Goal: Task Accomplishment & Management: Manage account settings

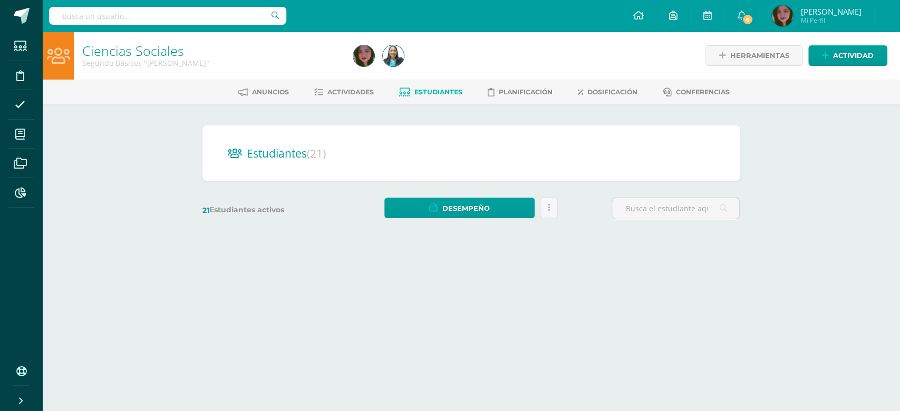
click at [430, 251] on html "Estudiantes Disciplina Asistencia Mis cursos Archivos Reportes Soporte Ayuda Re…" at bounding box center [450, 125] width 900 height 251
click at [148, 160] on div "Ciencias Sociales Segundo Básicos "Newton" Herramientas Detalle de asistencias …" at bounding box center [471, 141] width 858 height 219
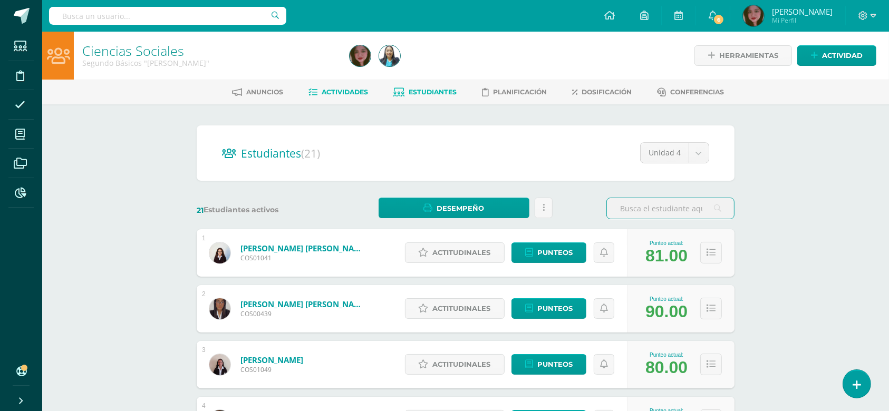
click at [361, 90] on span "Actividades" at bounding box center [345, 92] width 46 height 8
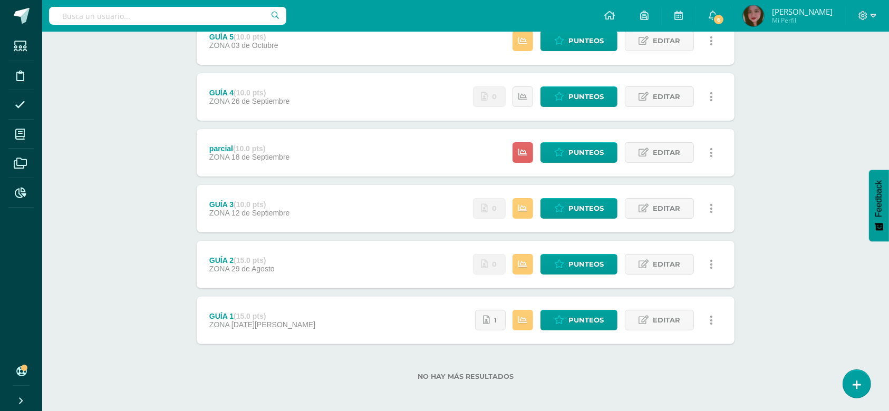
scroll to position [218, 0]
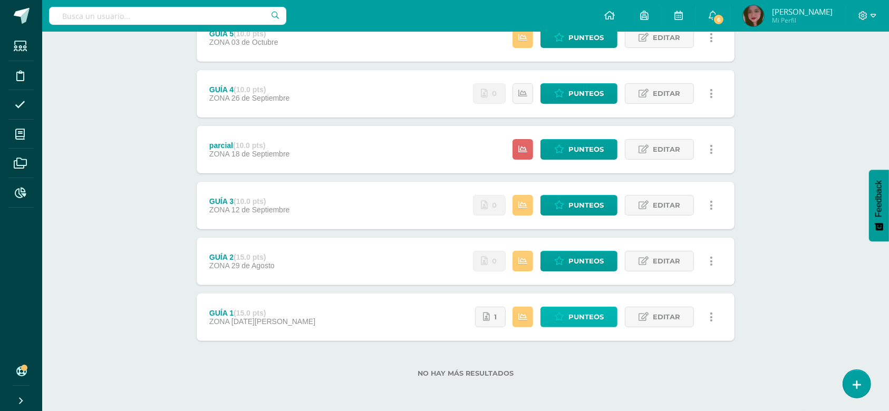
click at [572, 320] on span "Punteos" at bounding box center [586, 318] width 35 height 20
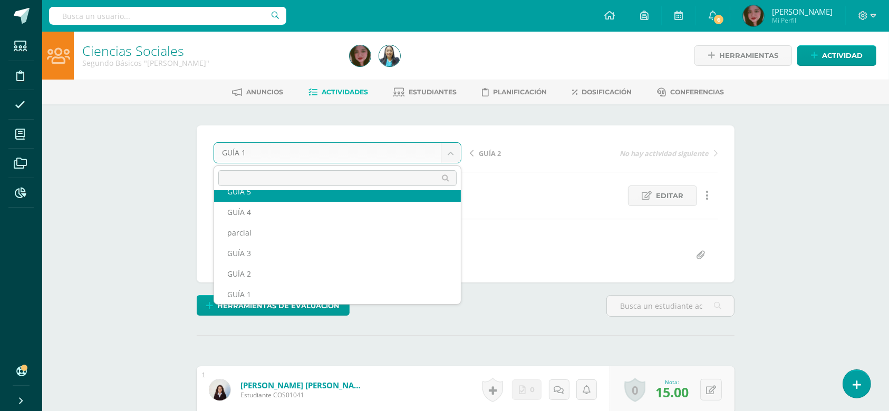
scroll to position [25, 0]
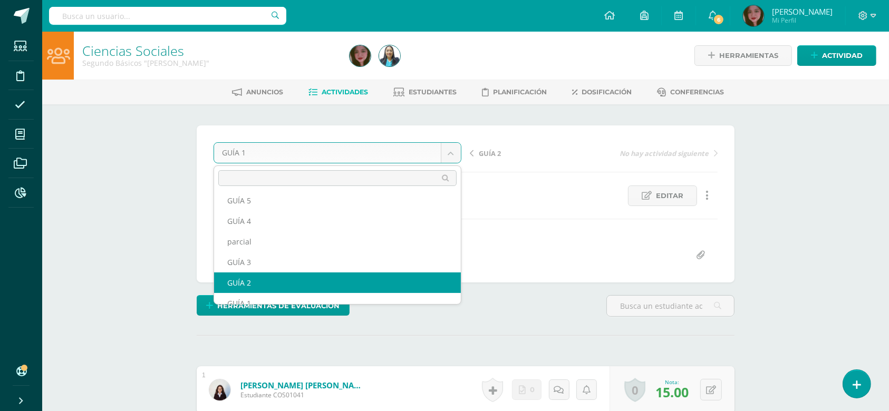
select select "/dashboard/teacher/grade-activity/123435/"
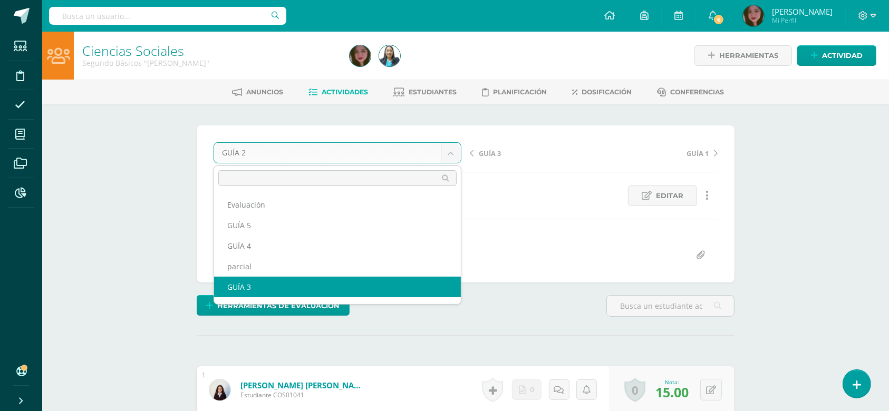
select select "/dashboard/teacher/grade-activity/123881/"
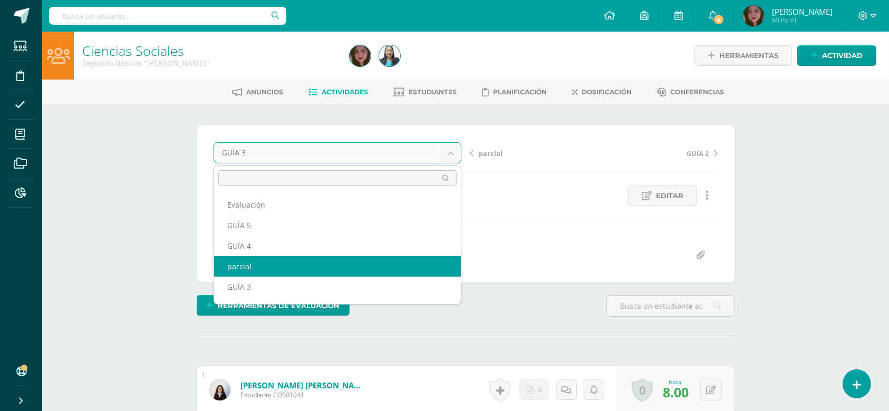
select select "/dashboard/teacher/grade-activity/124328/"
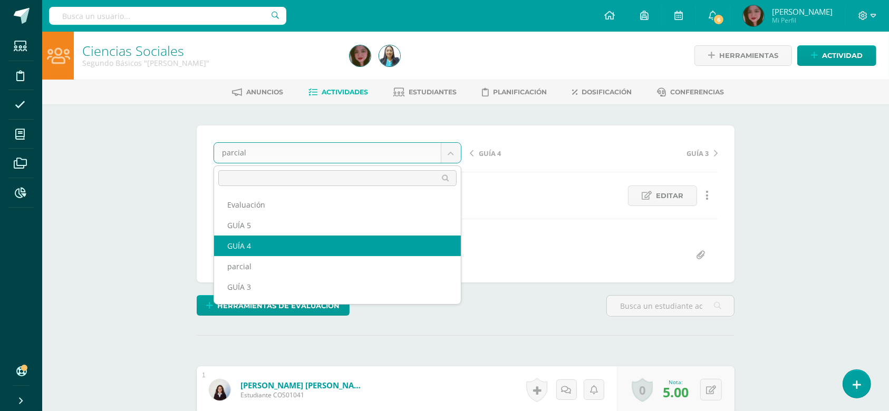
select select "/dashboard/teacher/grade-activity/124414/"
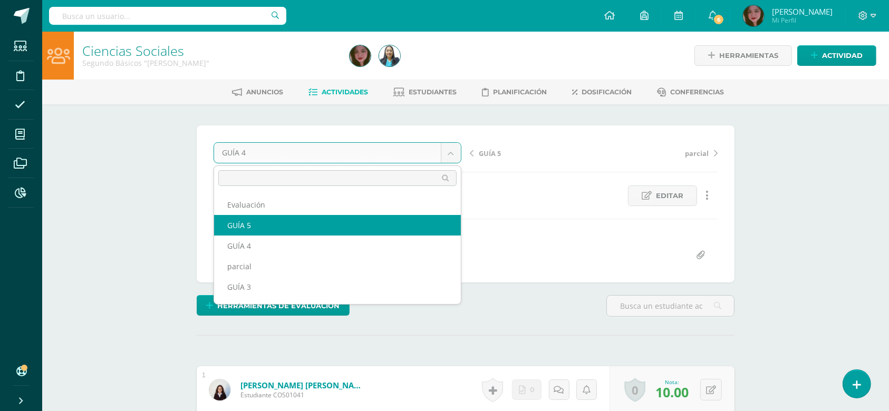
select select "/dashboard/teacher/grade-activity/124534/"
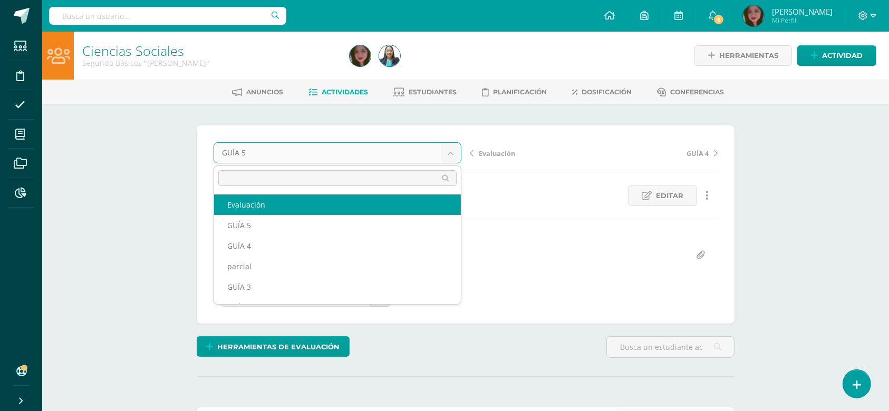
select select "/dashboard/teacher/grade-activity/124629/"
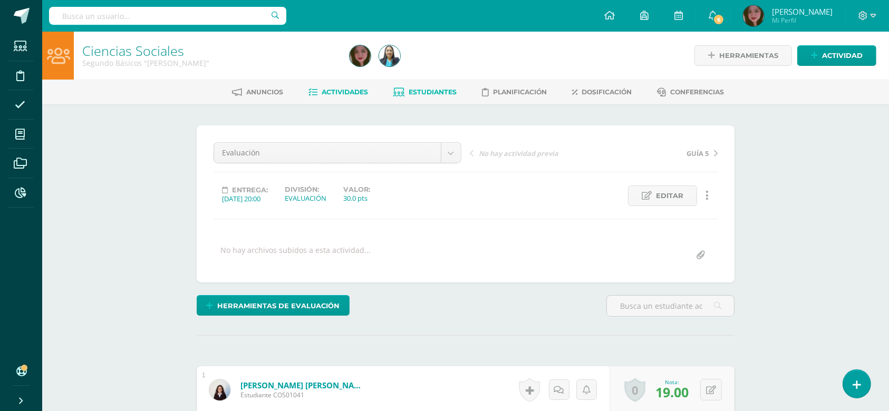
click at [413, 85] on link "Estudiantes" at bounding box center [425, 92] width 63 height 17
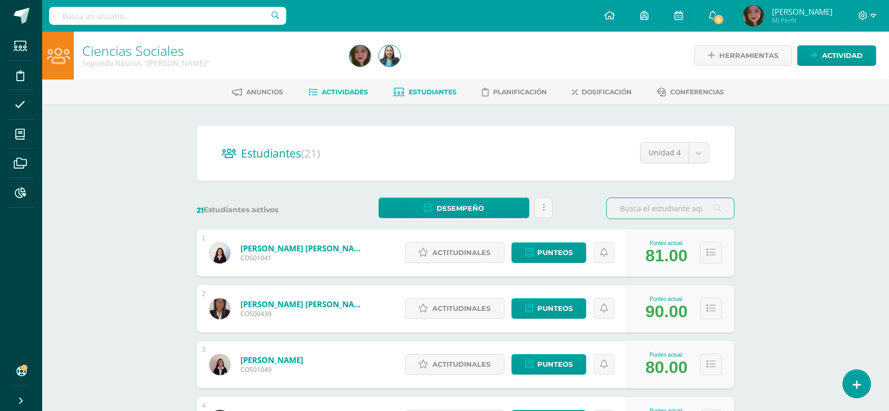
click at [359, 87] on link "Actividades" at bounding box center [339, 92] width 60 height 17
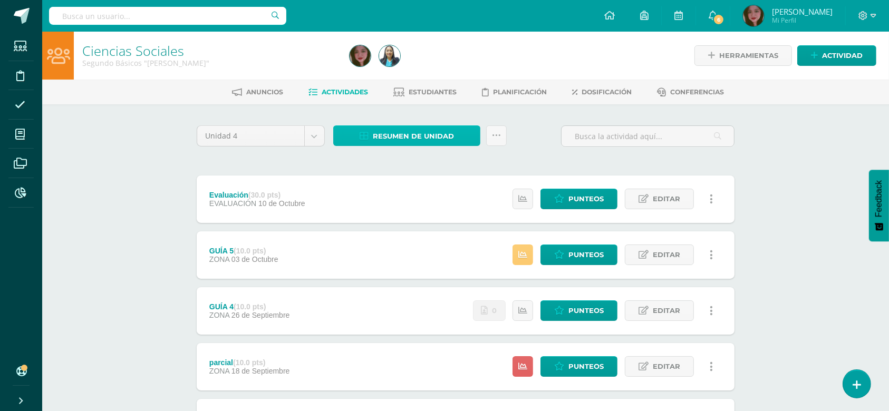
click at [429, 142] on span "Resumen de unidad" at bounding box center [413, 137] width 81 height 20
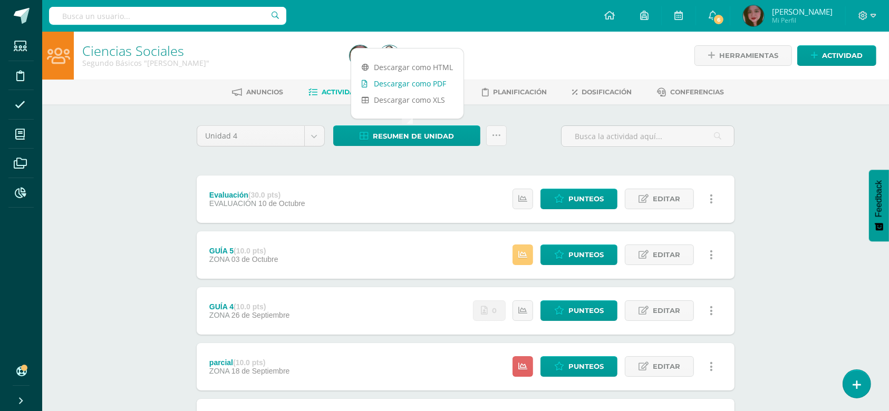
click at [432, 81] on link "Descargar como PDF" at bounding box center [407, 83] width 112 height 16
click at [495, 137] on icon at bounding box center [496, 135] width 9 height 9
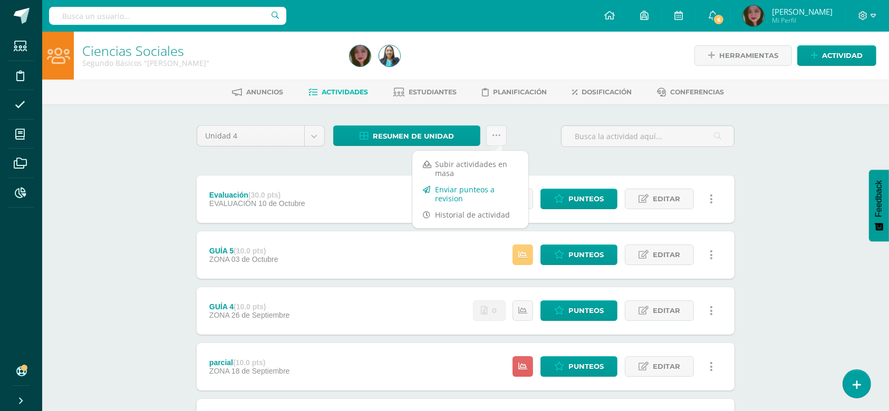
click at [479, 194] on link "Enviar punteos a revision" at bounding box center [471, 193] width 116 height 25
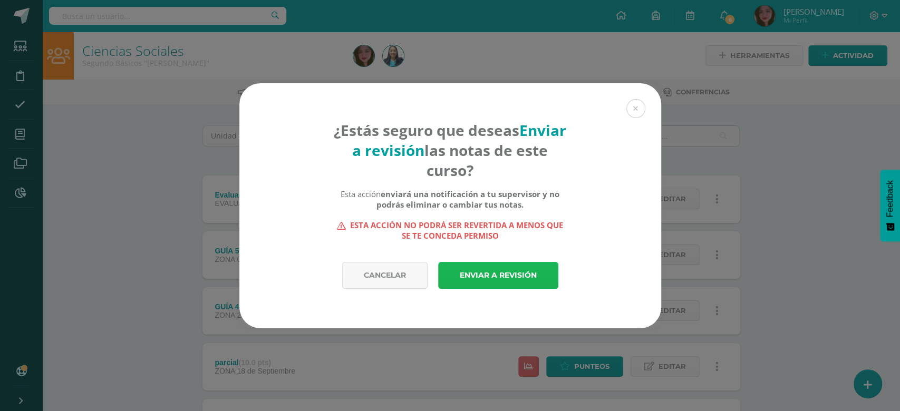
click at [504, 273] on link "Enviar a revisión" at bounding box center [498, 275] width 120 height 27
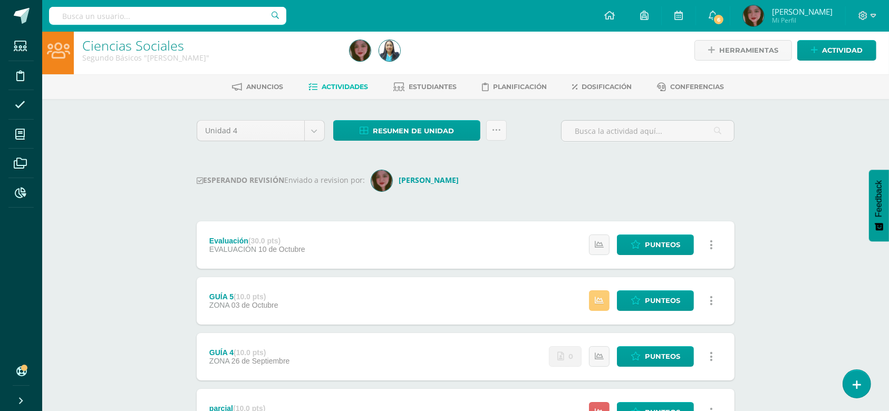
scroll to position [23, 0]
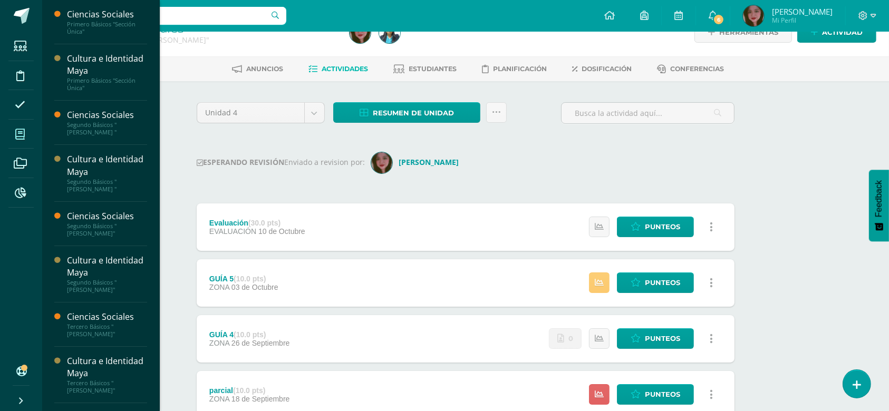
click at [12, 130] on span at bounding box center [20, 134] width 24 height 24
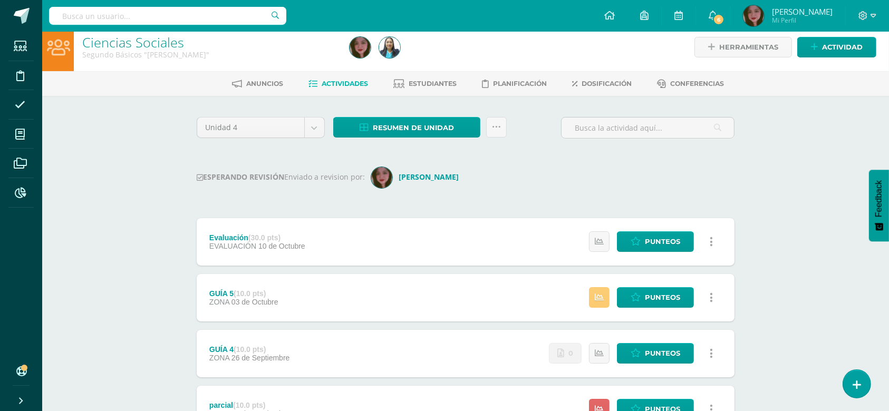
scroll to position [0, 0]
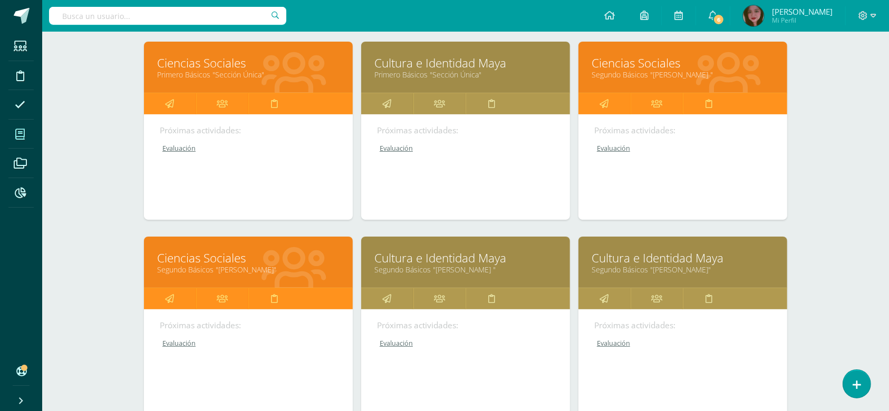
scroll to position [164, 0]
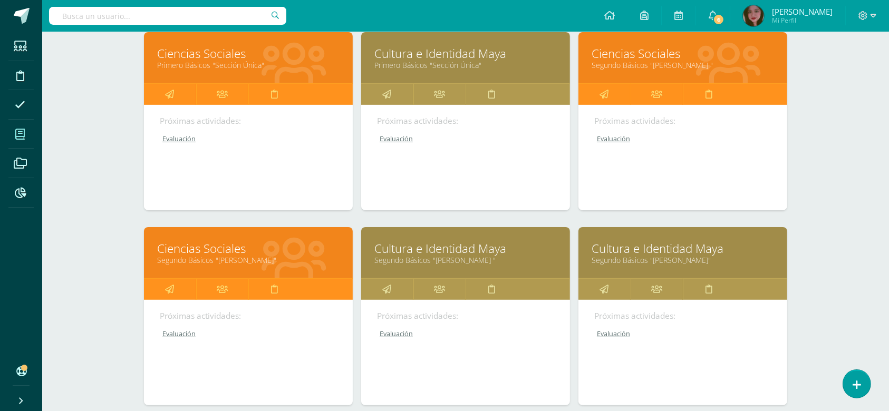
click at [630, 247] on link "Cultura e Identidad Maya" at bounding box center [683, 249] width 183 height 16
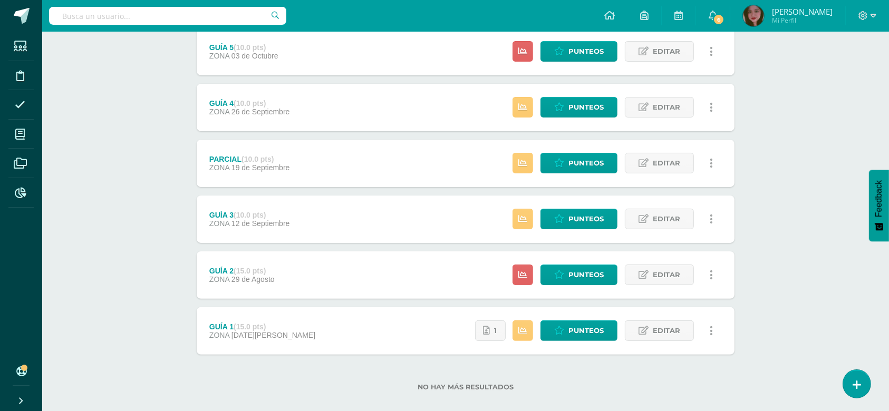
scroll to position [218, 0]
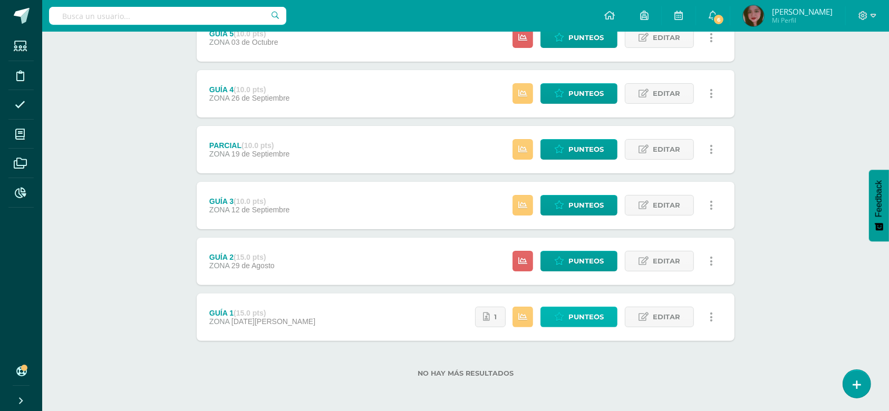
click at [600, 326] on span "Punteos" at bounding box center [586, 318] width 35 height 20
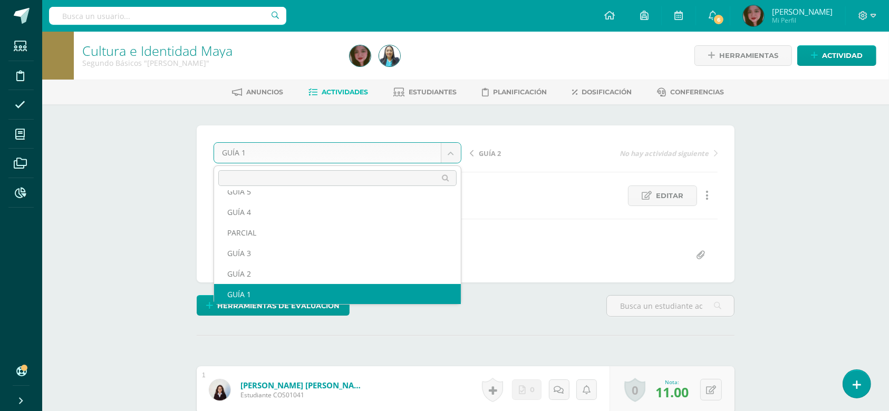
scroll to position [25, 0]
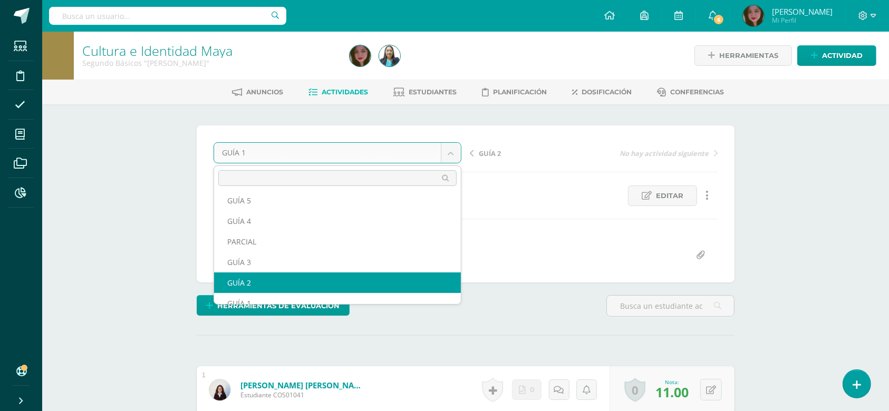
select select "/dashboard/teacher/grade-activity/123428/"
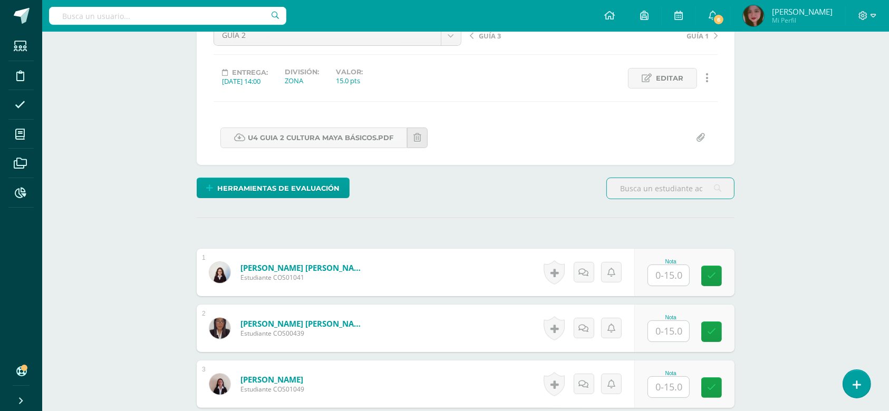
scroll to position [118, 0]
click at [672, 271] on input "text" at bounding box center [668, 275] width 41 height 21
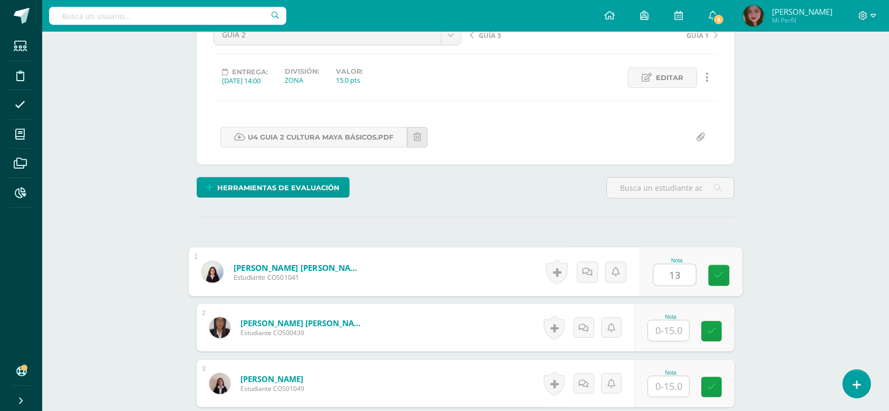
type input "13"
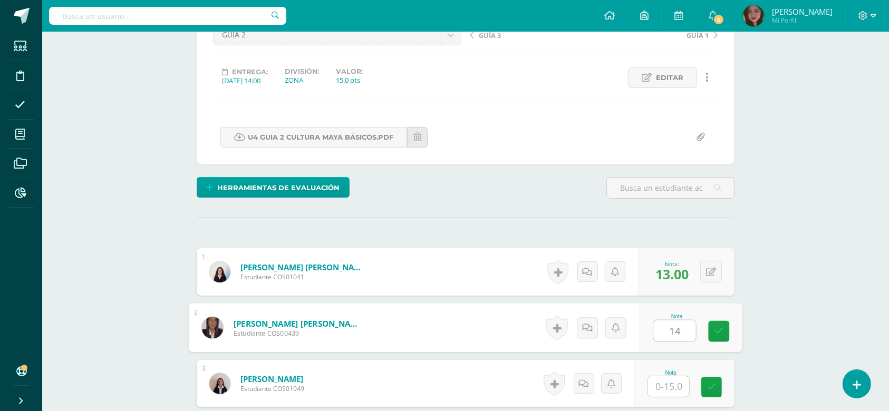
type input "14"
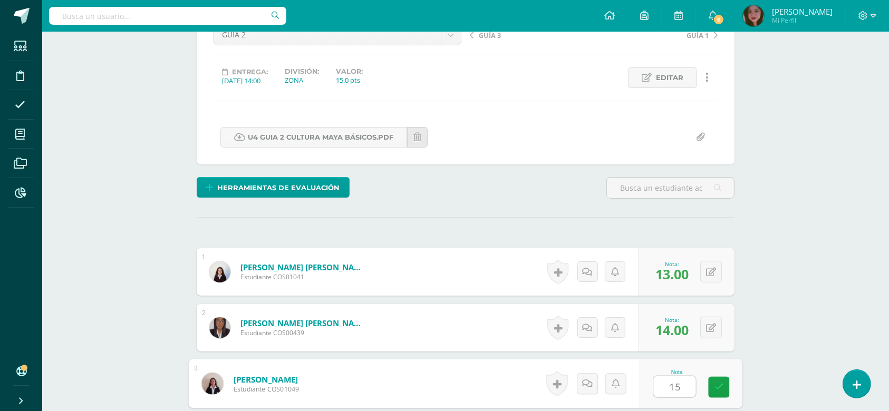
type input "15"
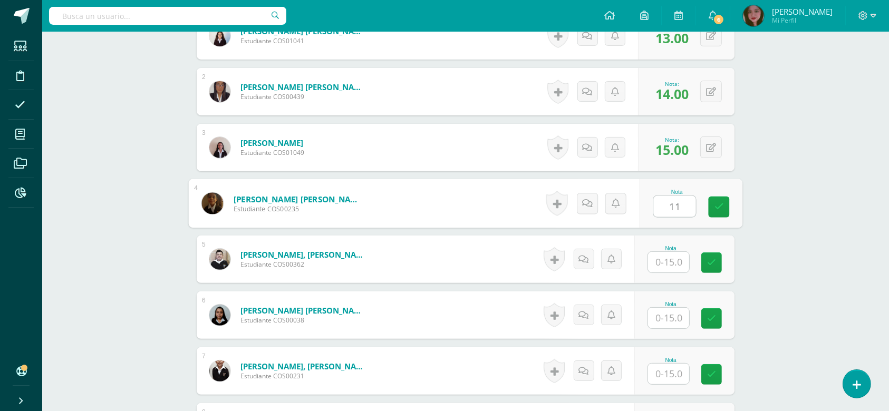
type input "11"
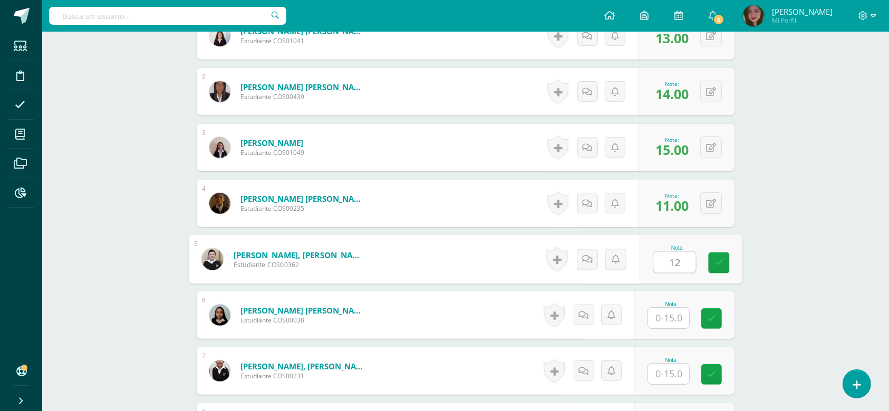
type input "12"
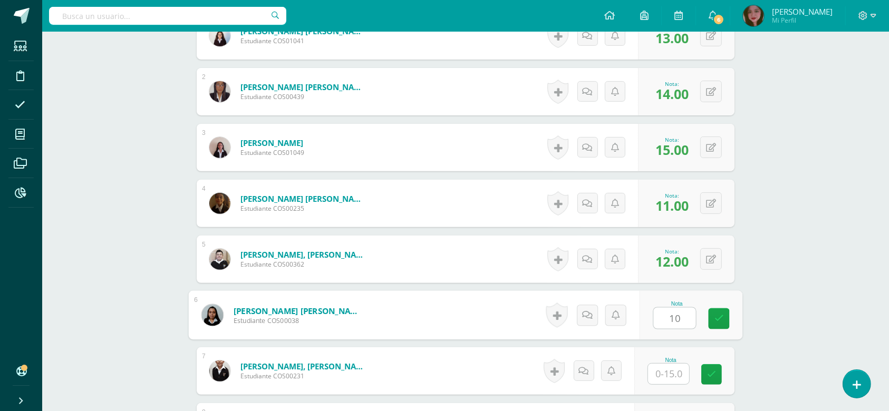
type input "10"
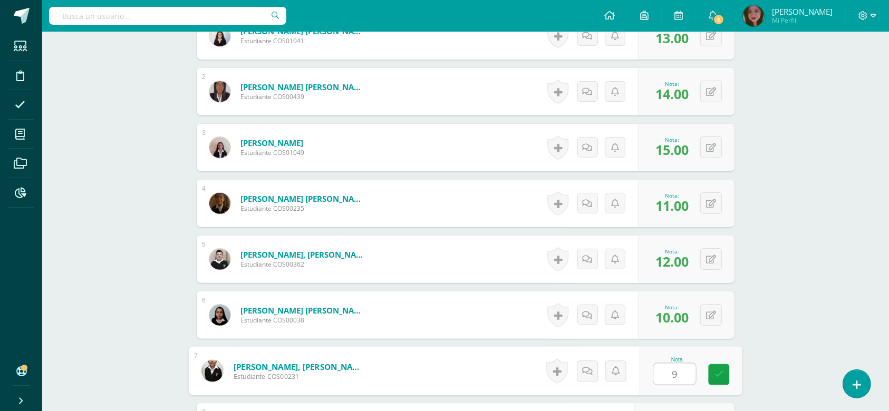
type input "9"
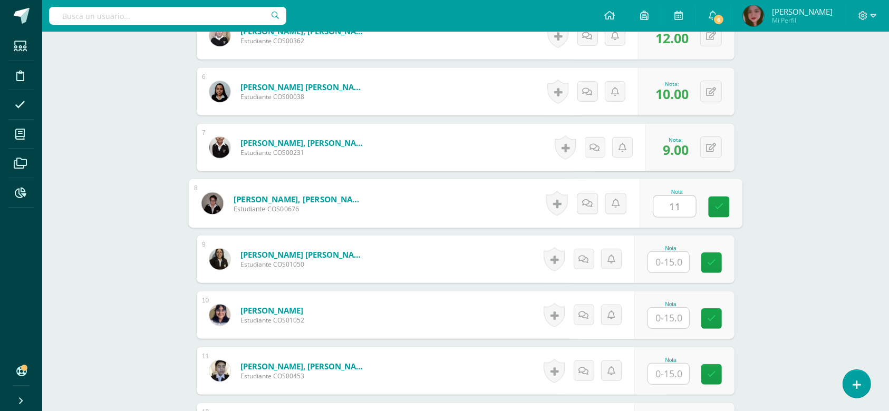
type input "11"
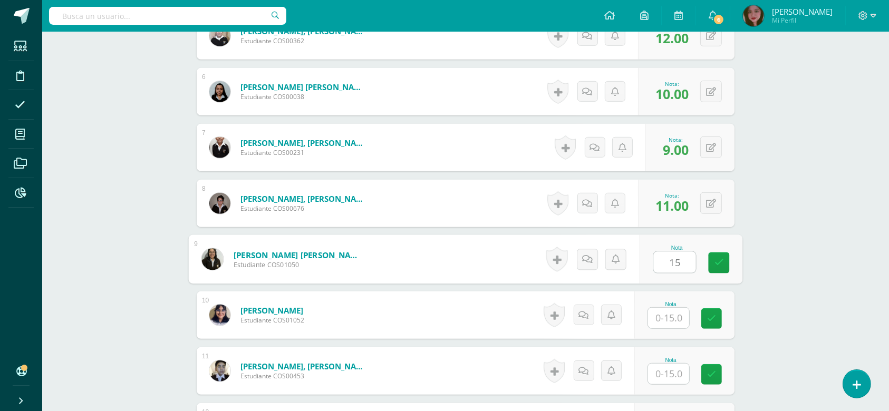
type input "15"
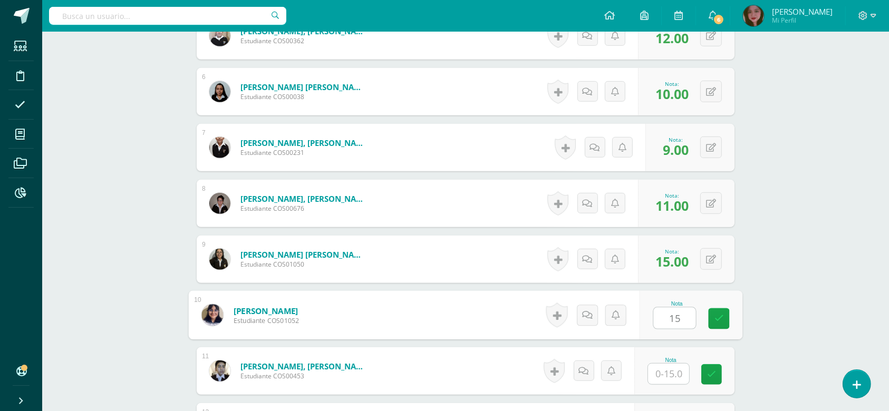
type input "15"
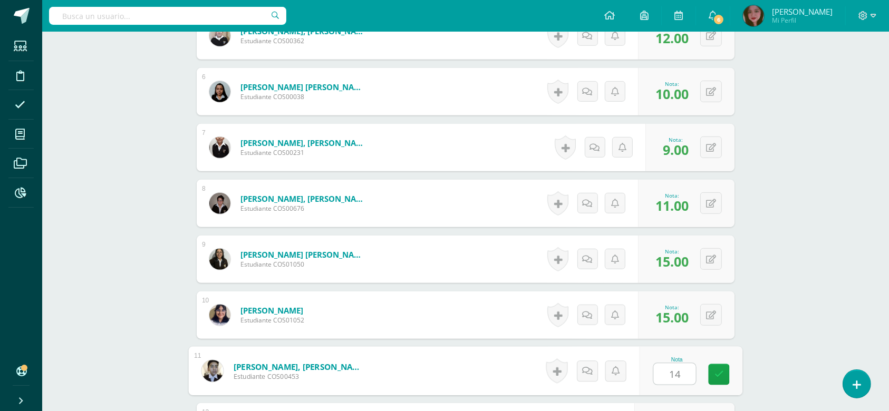
type input "14"
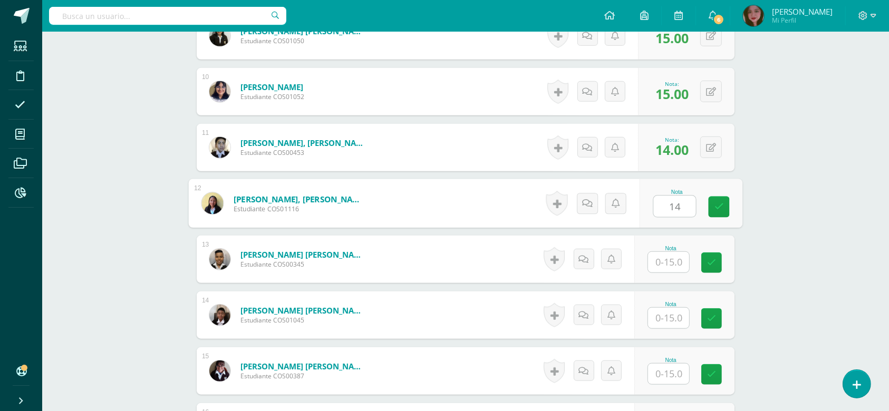
type input "14"
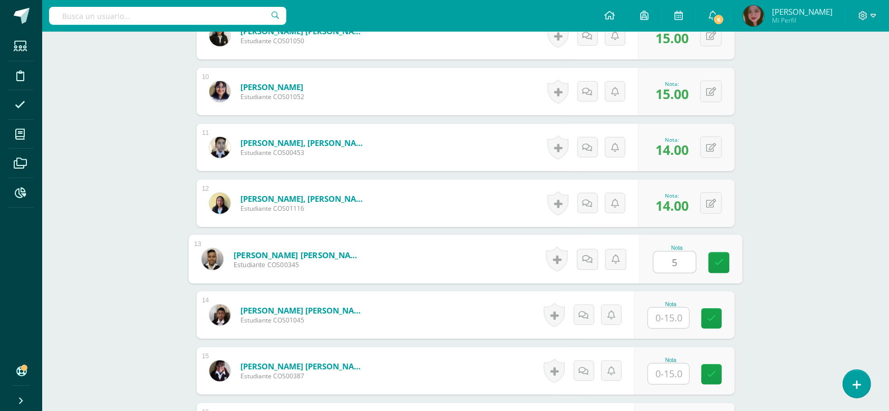
type input "5"
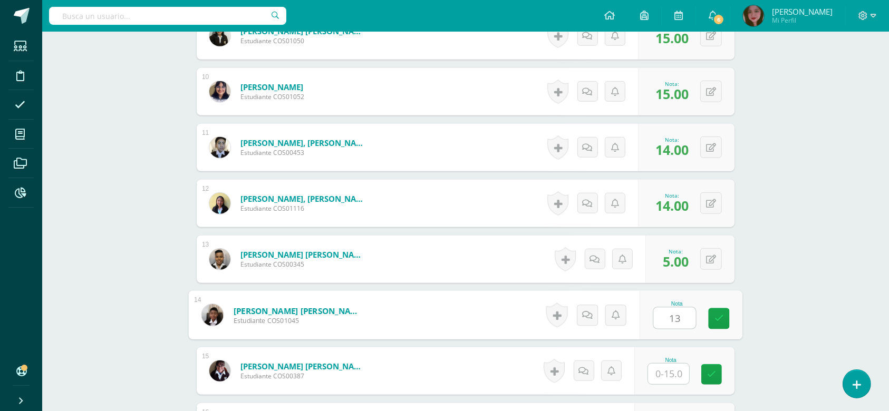
type input "13"
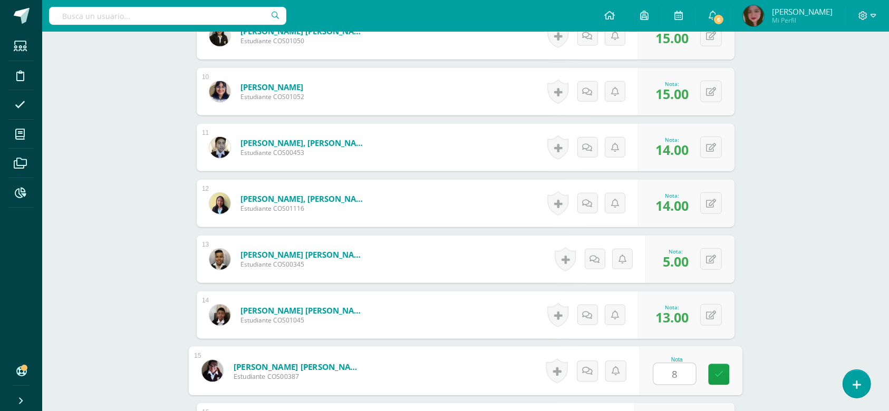
type input "8"
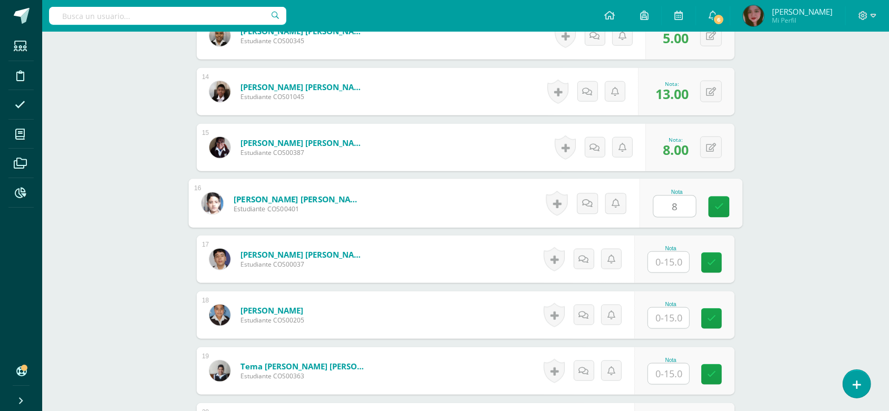
type input "8"
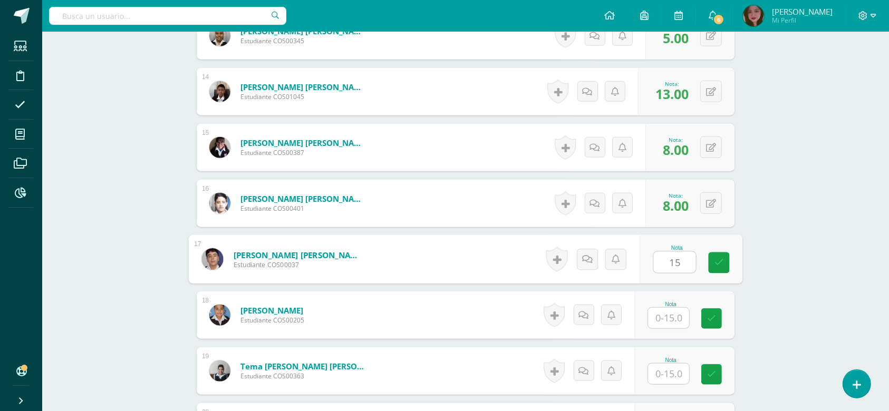
type input "15"
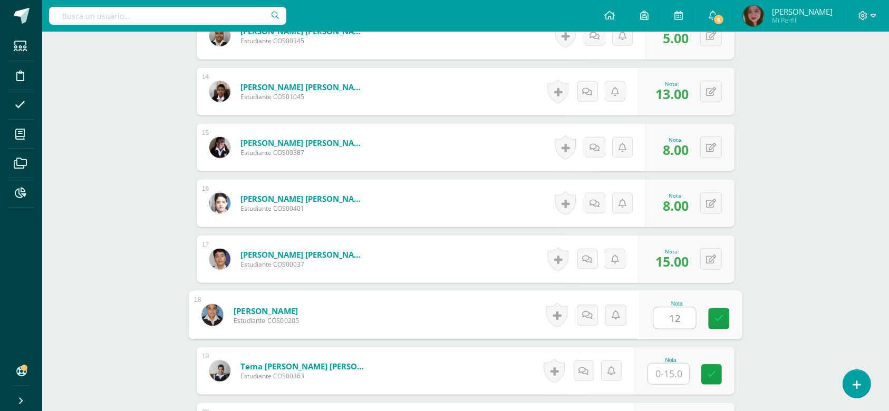
type input "12"
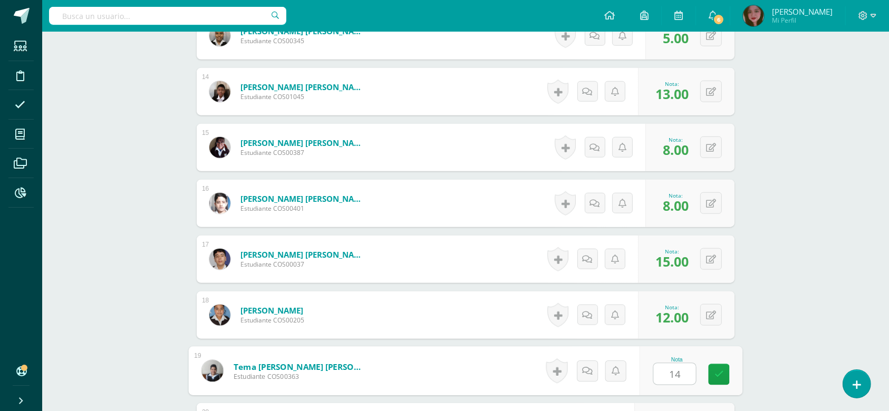
type input "14"
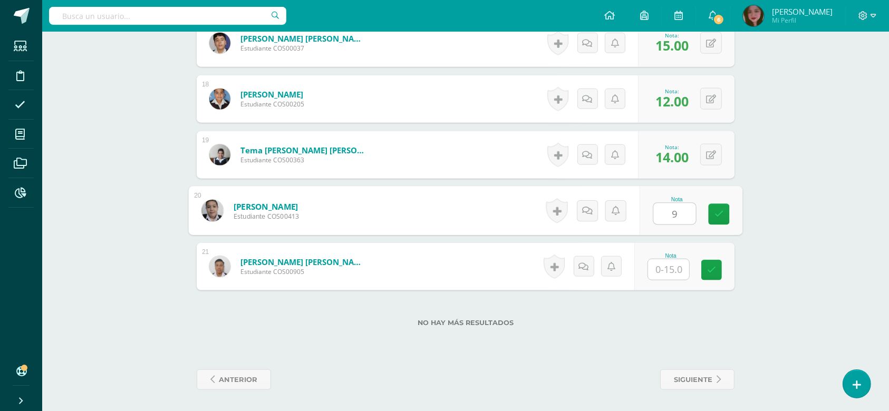
type input "9"
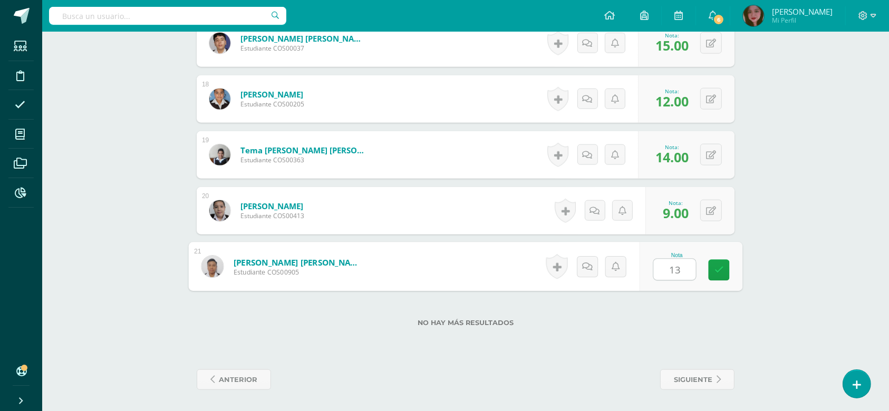
type input "13"
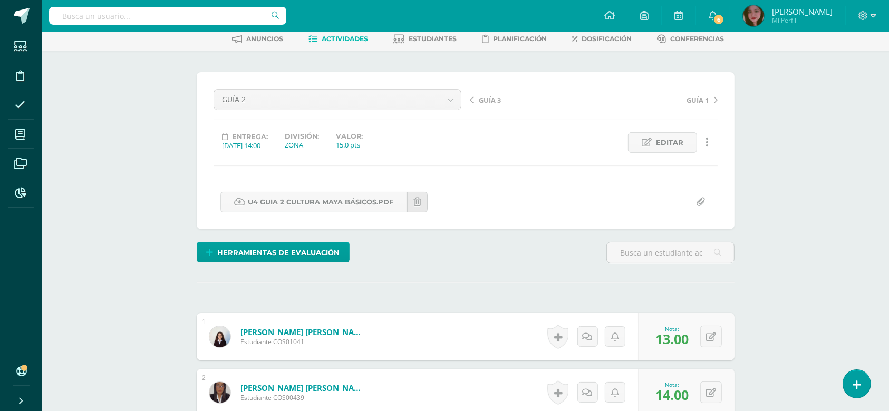
scroll to position [0, 0]
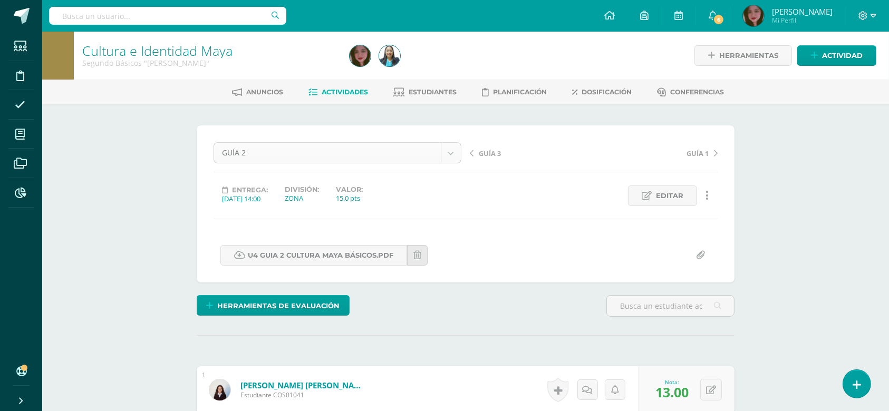
click at [447, 162] on div "GUÍA 2 Evaluación GUÍA 5 GUÍA 4 PARCIAL GUÍA 3 GUÍA 2 GUÍA 1" at bounding box center [337, 157] width 256 height 30
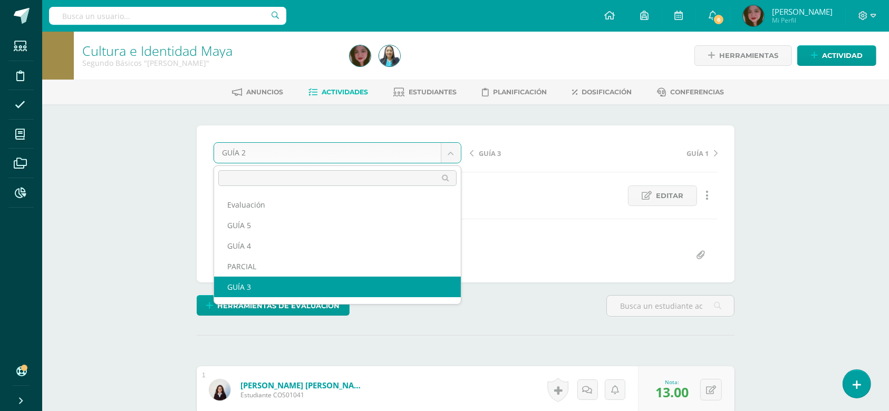
select select "/dashboard/teacher/grade-activity/123876/"
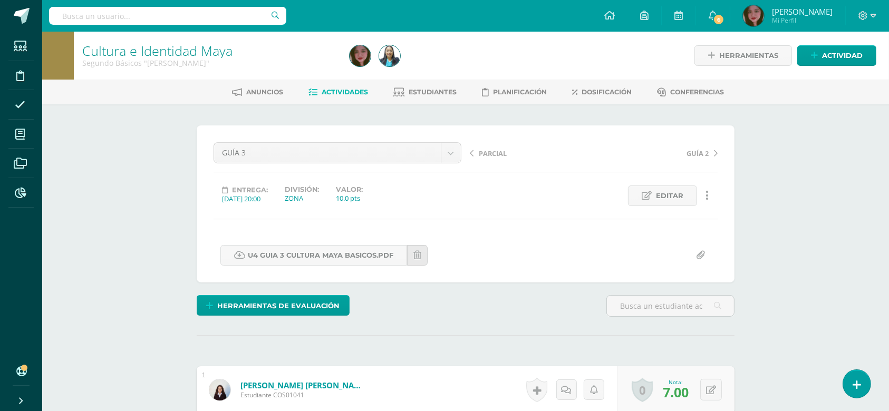
click at [865, 34] on div "Herramientas Detalle de asistencias Actividad" at bounding box center [747, 56] width 259 height 48
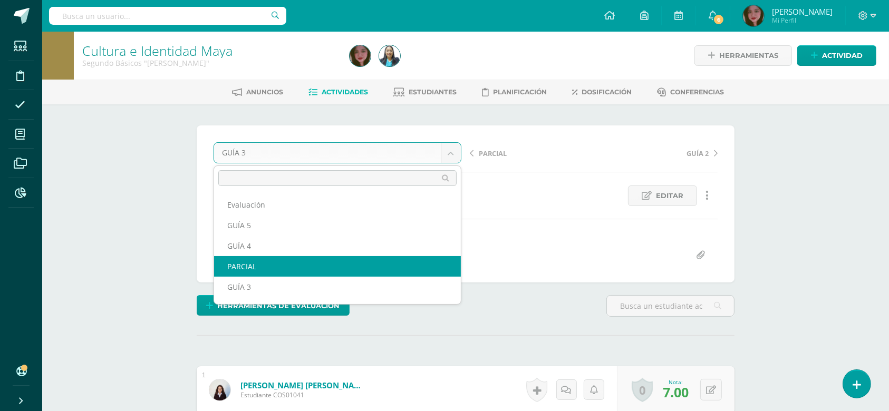
select select "/dashboard/teacher/grade-activity/124427/"
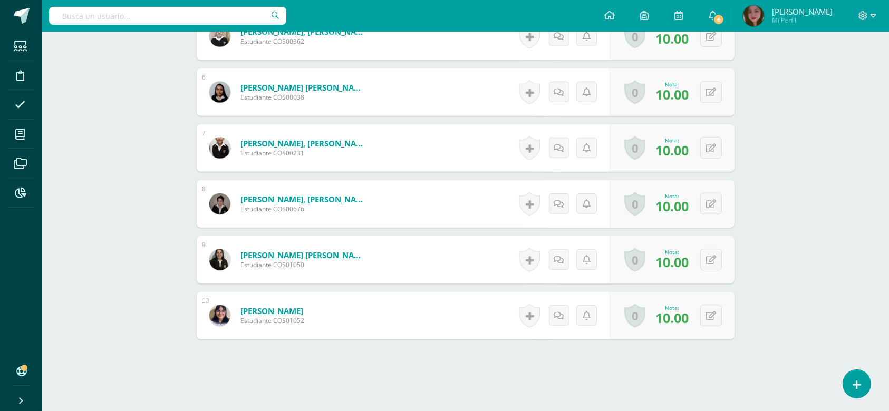
scroll to position [624, 0]
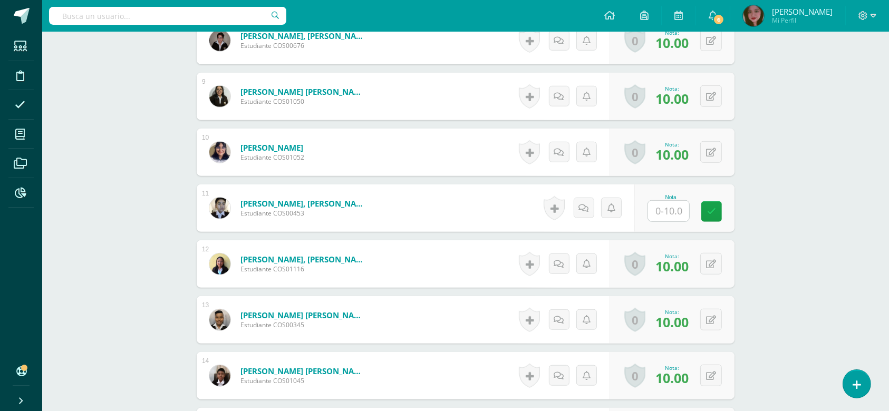
click at [656, 213] on input "text" at bounding box center [668, 211] width 41 height 21
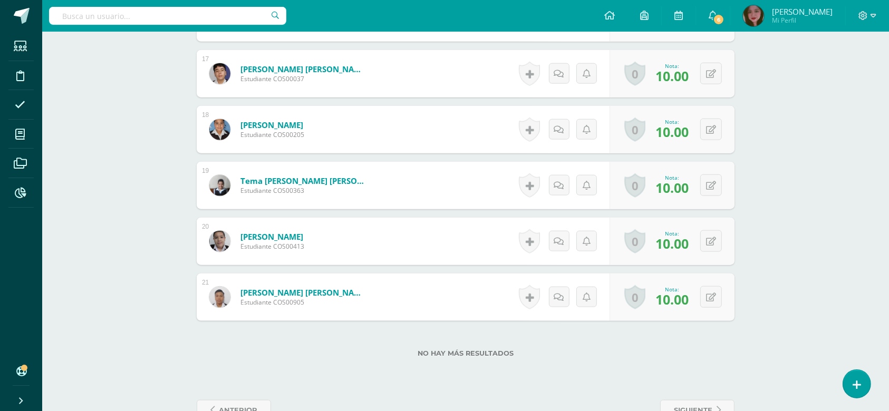
scroll to position [1243, 0]
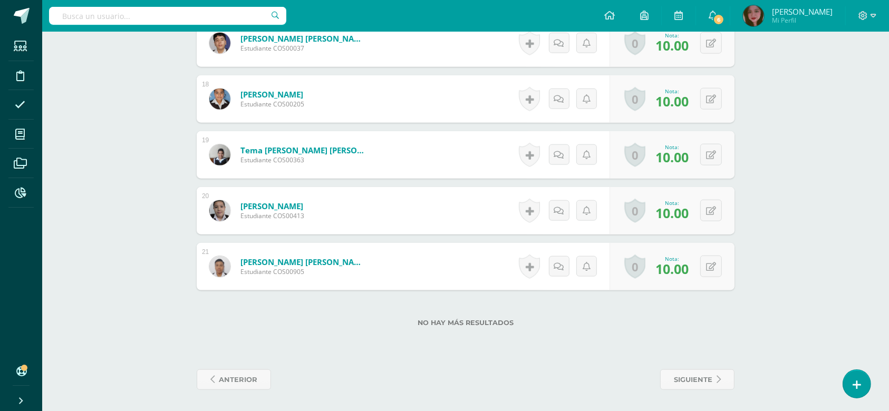
type input "8"
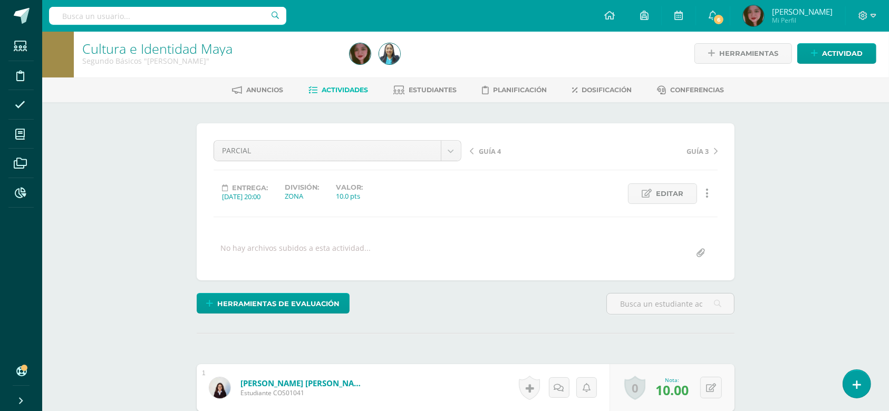
scroll to position [0, 0]
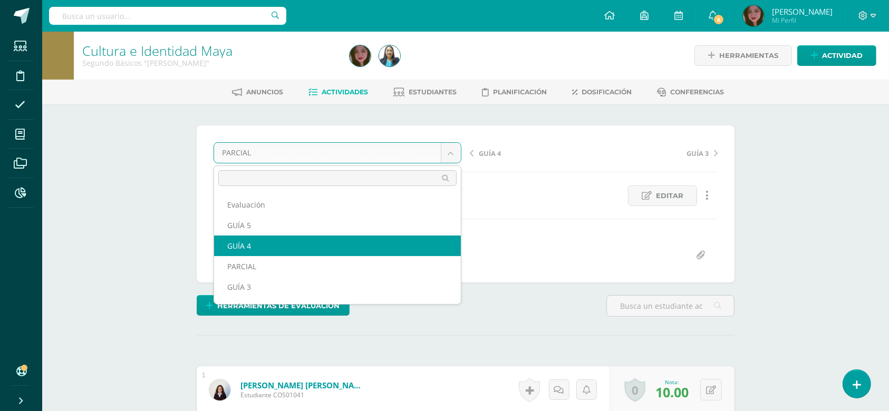
select select "/dashboard/teacher/grade-activity/124422/"
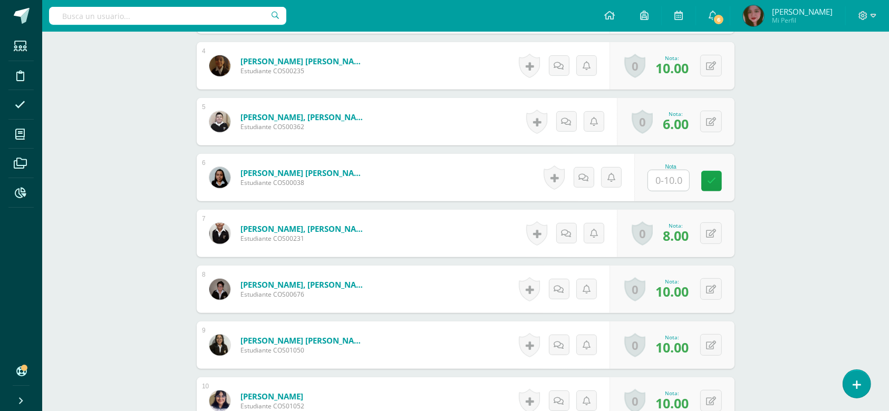
scroll to position [507, 0]
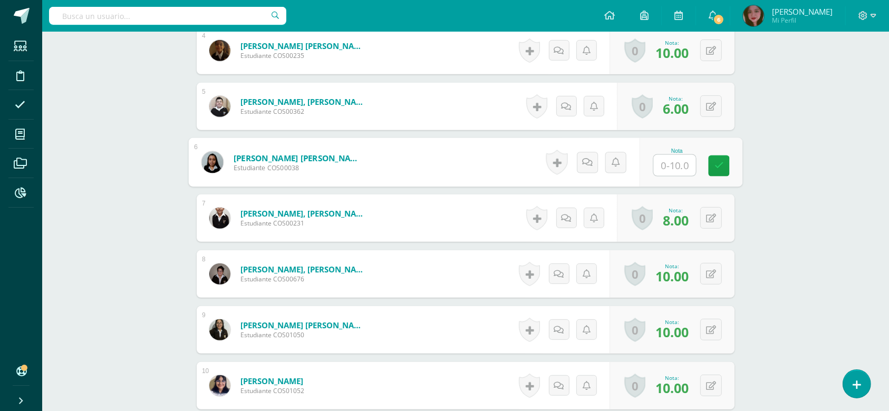
drag, startPoint x: 651, startPoint y: 162, endPoint x: 633, endPoint y: 186, distance: 29.8
click at [651, 165] on div "Nota" at bounding box center [691, 162] width 103 height 49
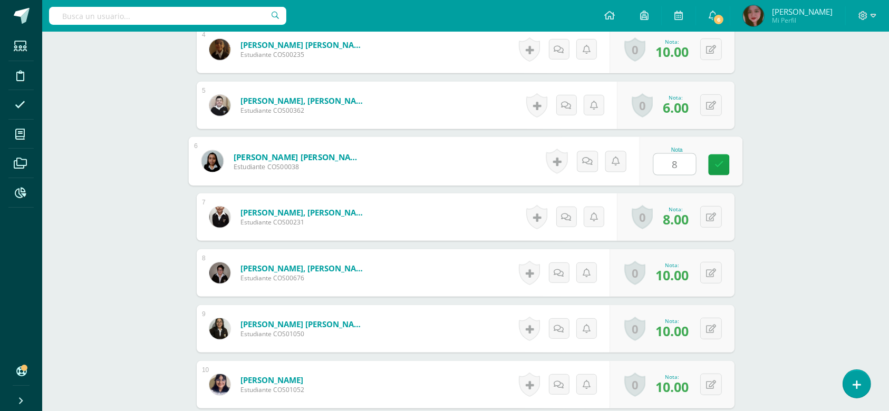
type input "8"
click at [829, 263] on div "Cultura e Identidad [PERSON_NAME] Básicos "[PERSON_NAME]" Herramientas Detalle …" at bounding box center [465, 334] width 847 height 1622
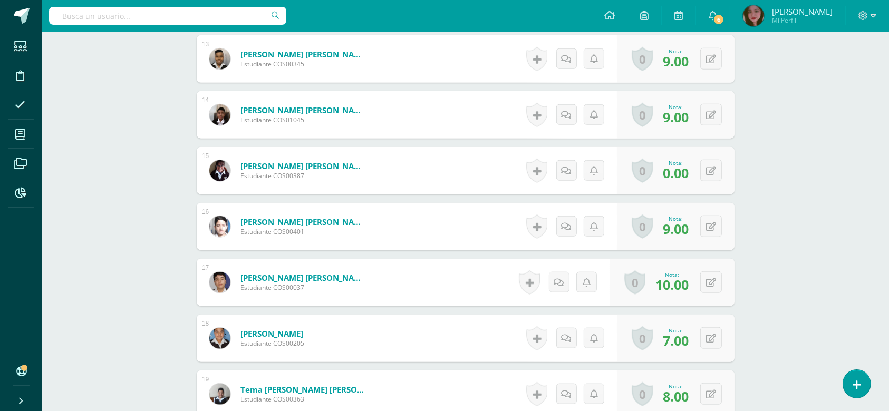
scroll to position [1048, 0]
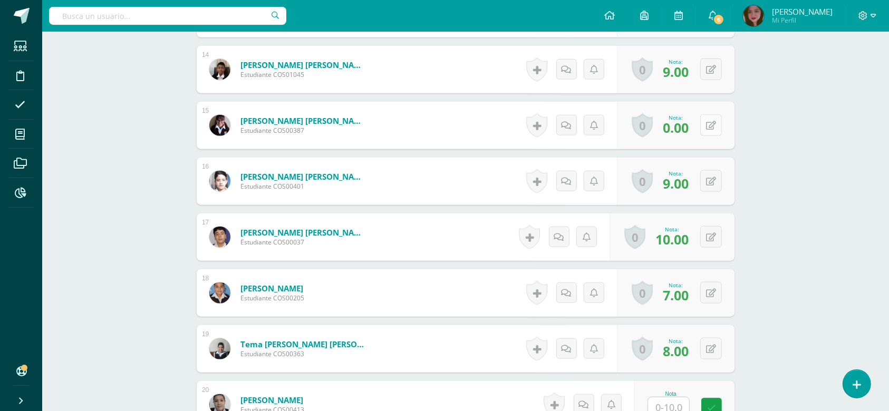
click at [706, 120] on button at bounding box center [712, 125] width 22 height 22
type input "10"
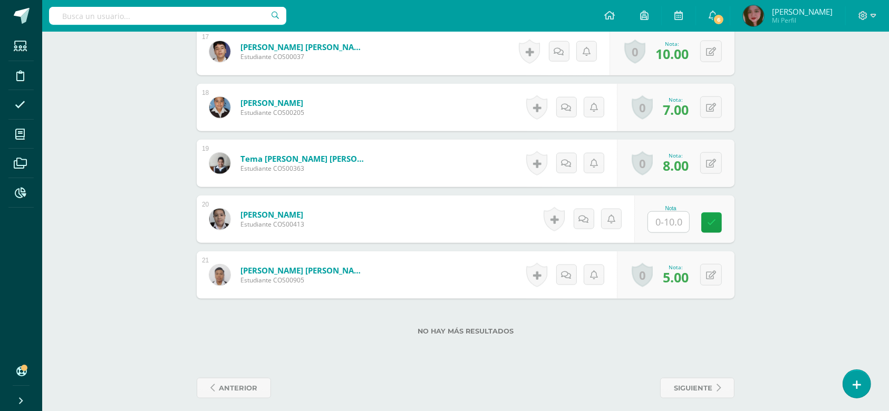
scroll to position [1235, 0]
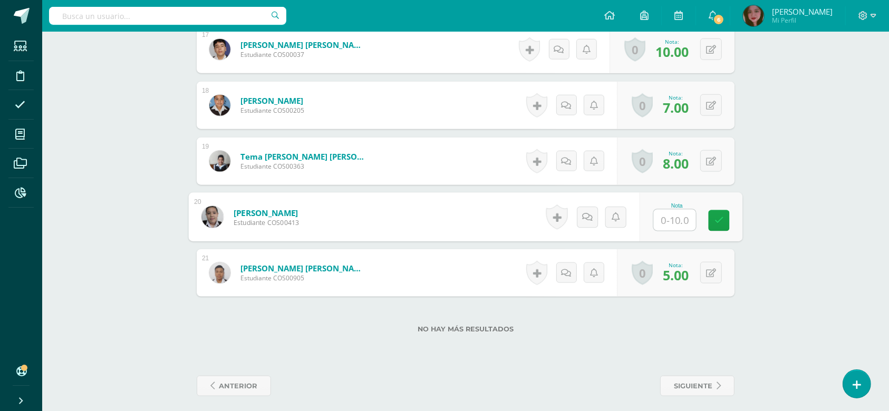
click at [669, 217] on input "text" at bounding box center [675, 220] width 42 height 21
type input "10"
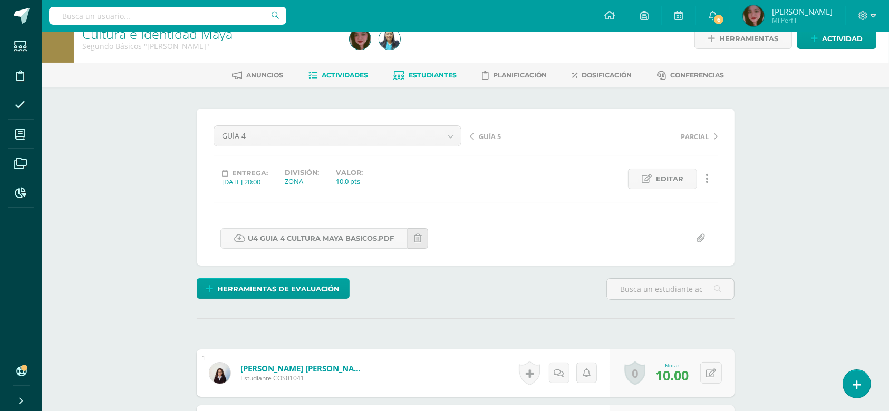
scroll to position [16, 0]
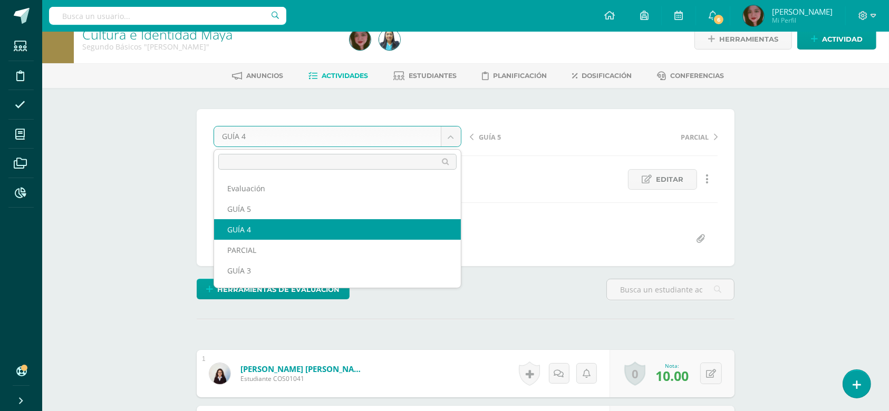
drag, startPoint x: 456, startPoint y: 137, endPoint x: 447, endPoint y: 143, distance: 10.6
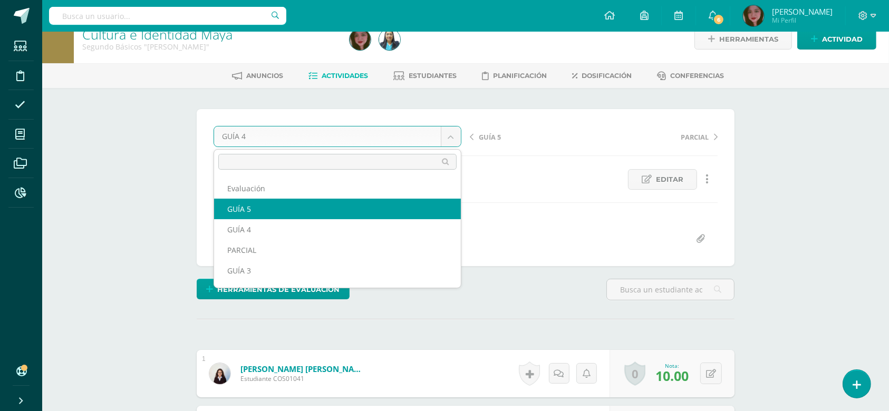
select select "/dashboard/teacher/grade-activity/124530/"
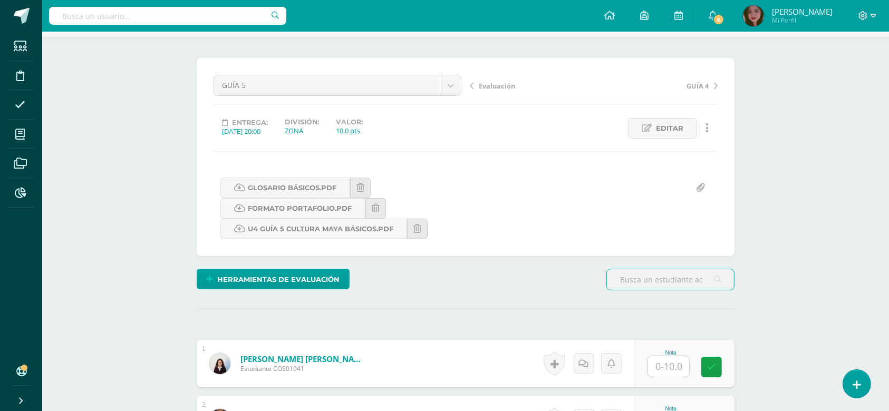
scroll to position [70, 0]
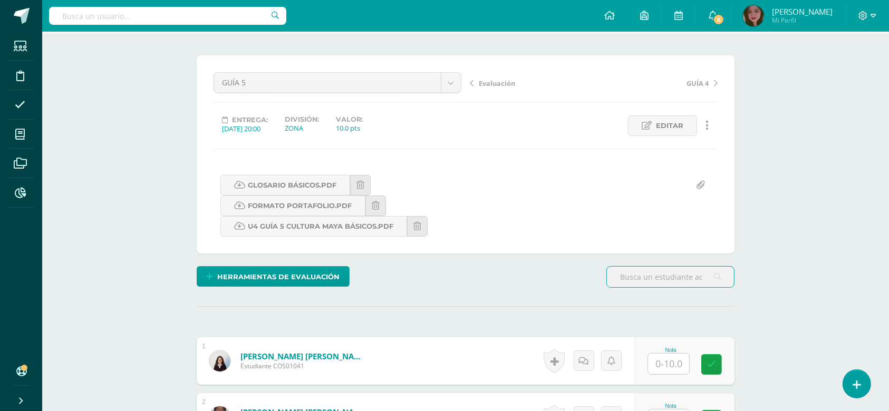
click at [666, 358] on input "text" at bounding box center [668, 364] width 41 height 21
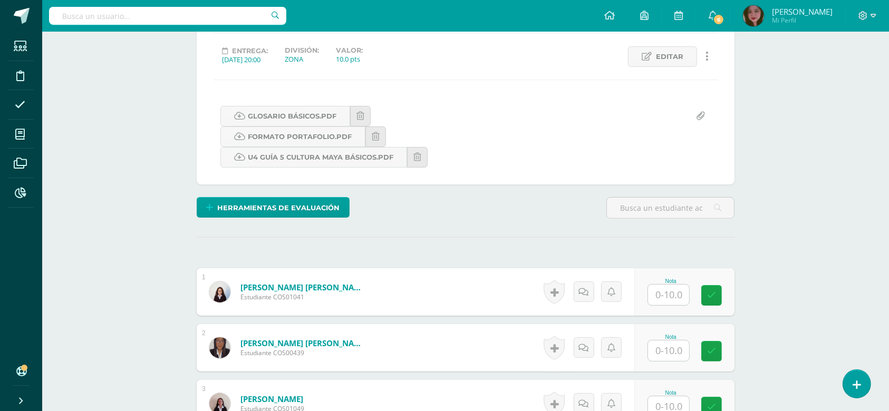
scroll to position [164, 0]
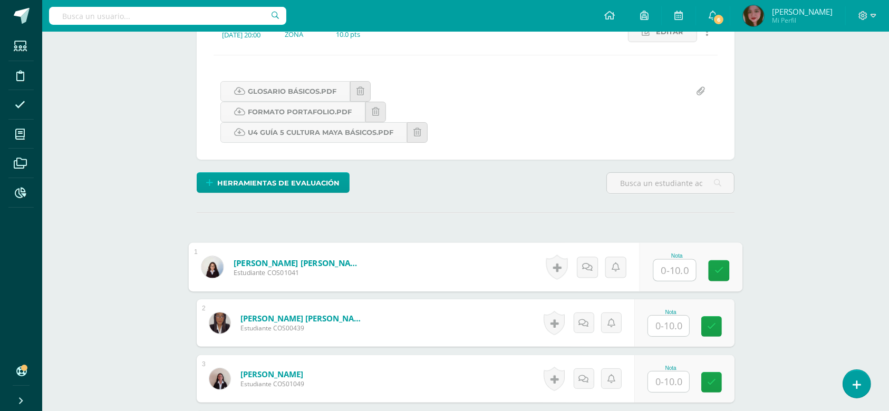
click at [651, 272] on div "Nota" at bounding box center [691, 267] width 103 height 49
type input "8"
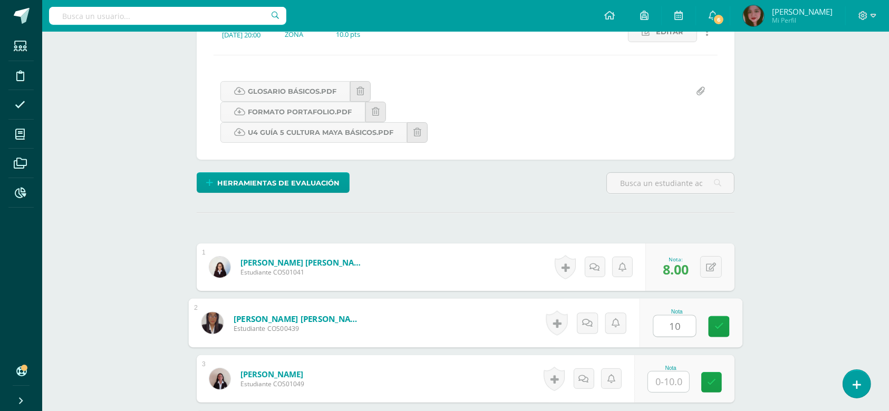
type input "10"
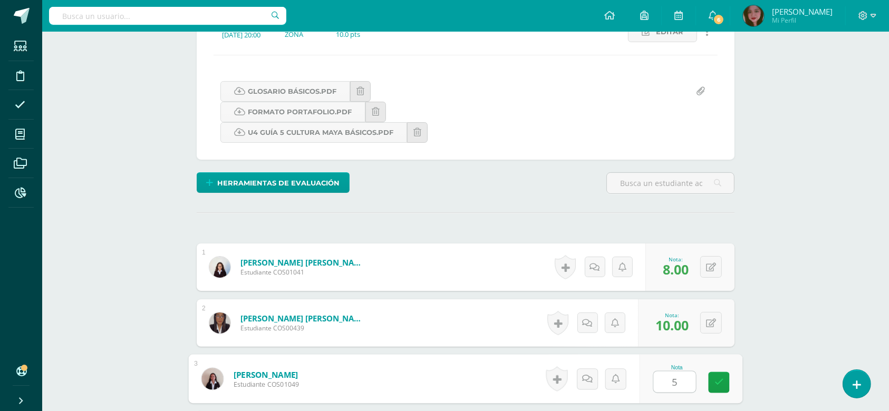
type input "5"
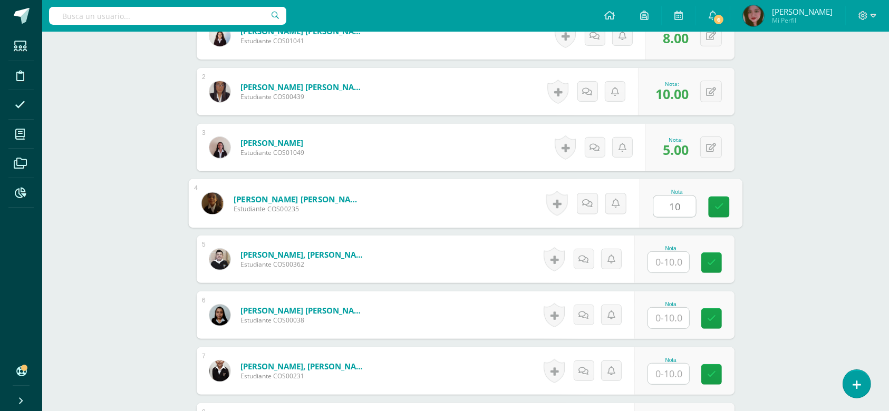
type input "10"
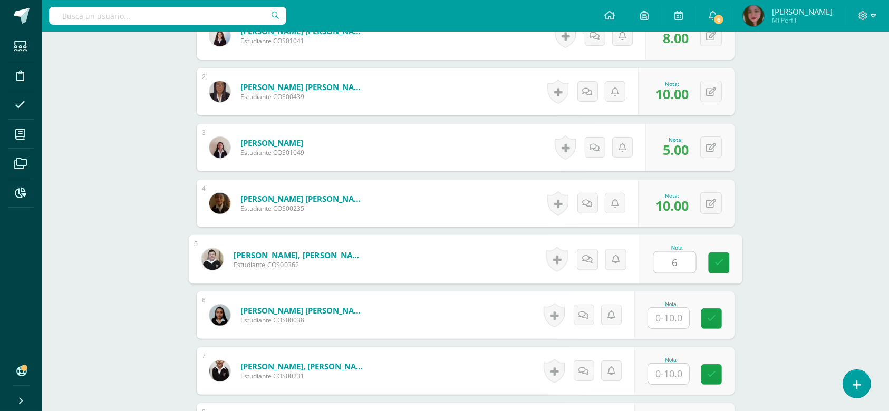
type input "6"
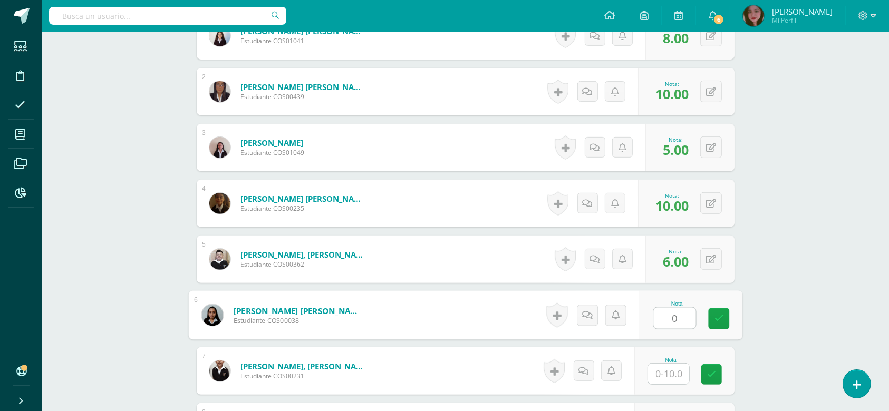
type input "0"
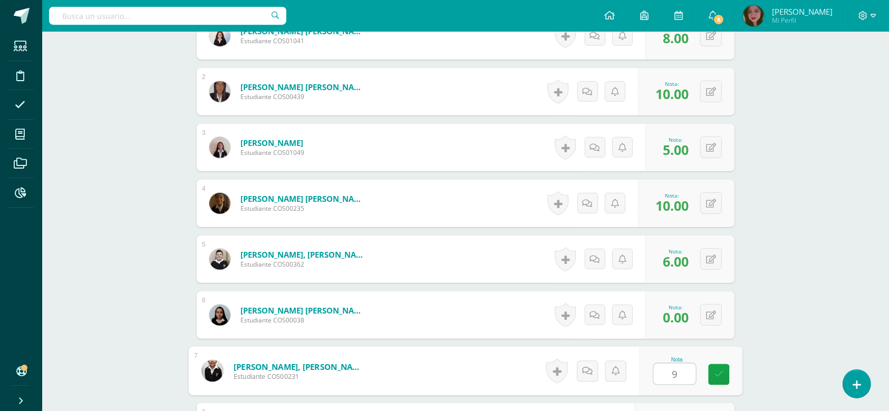
type input "9"
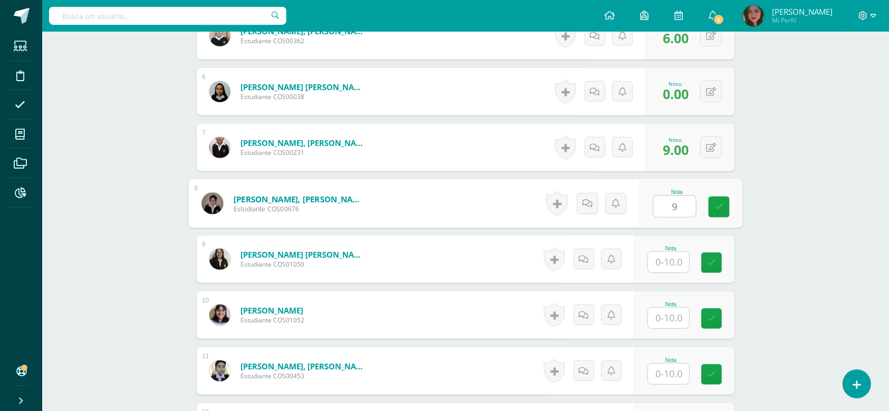
type input "9"
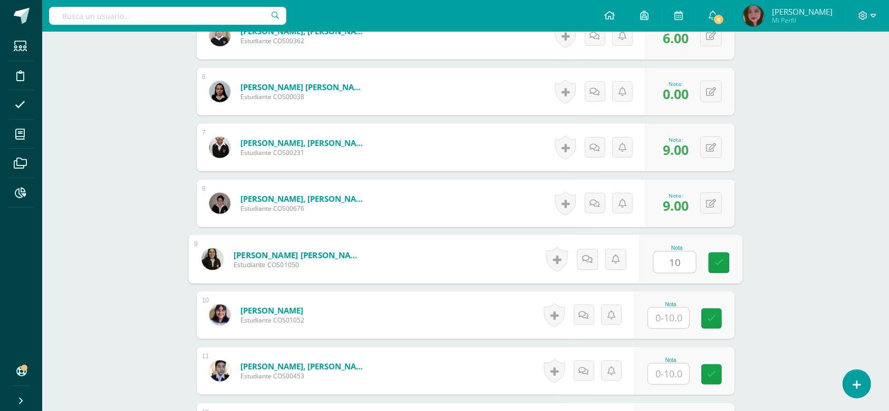
type input "10"
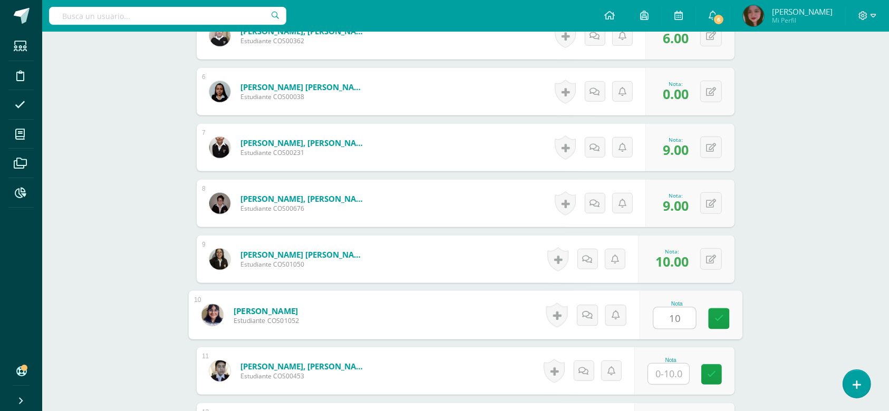
type input "10"
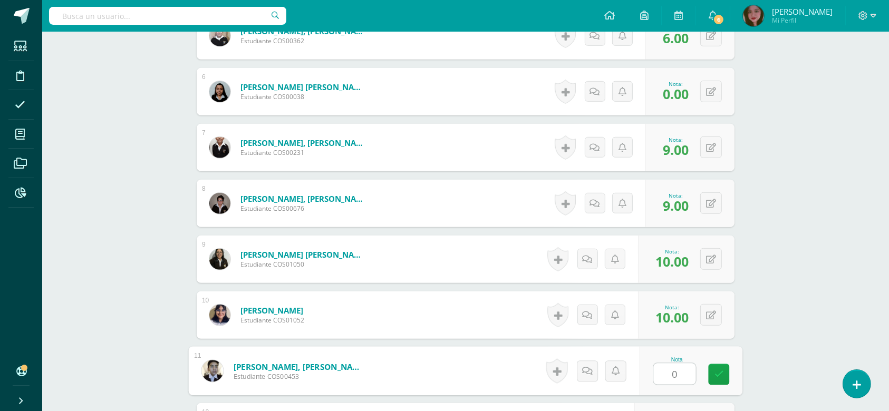
type input "0"
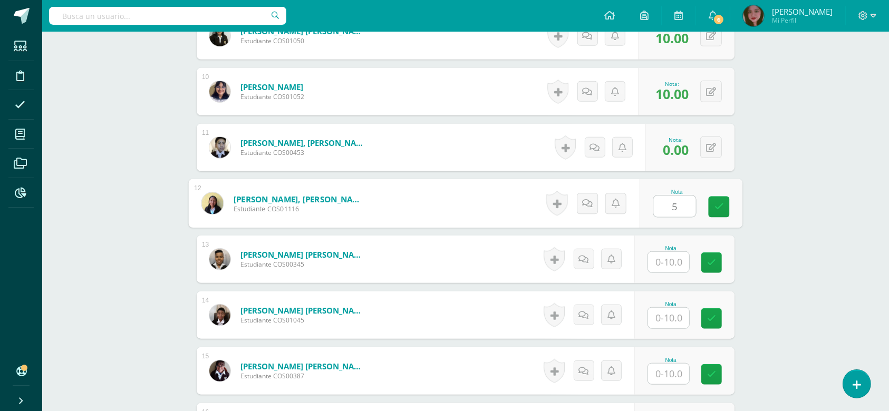
type input "5"
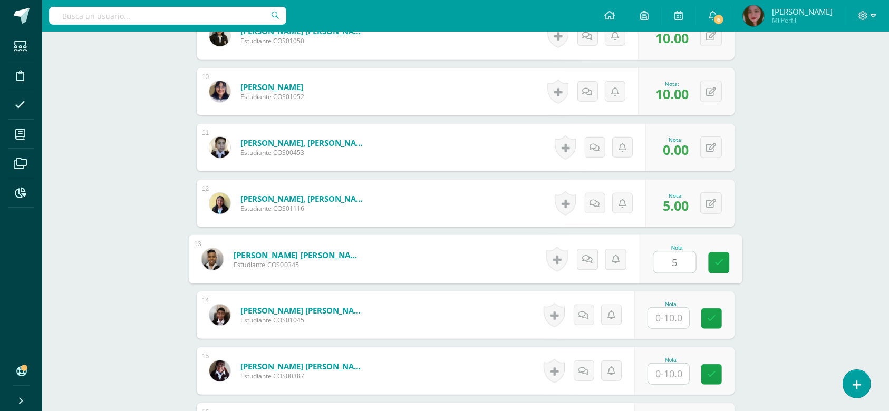
type input "5"
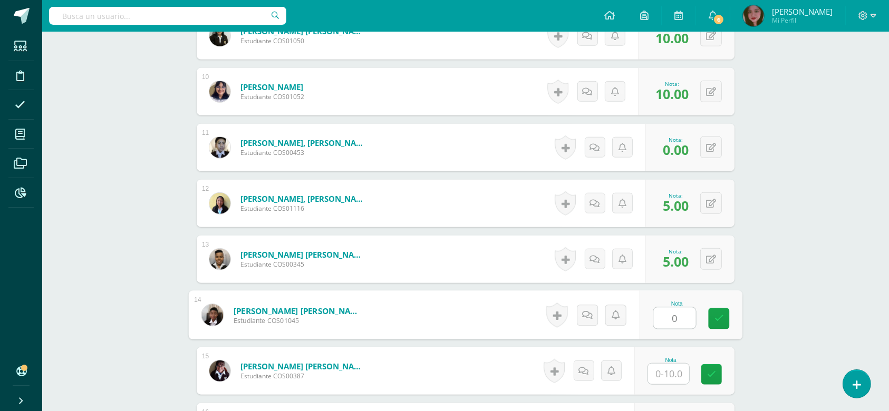
type input "0"
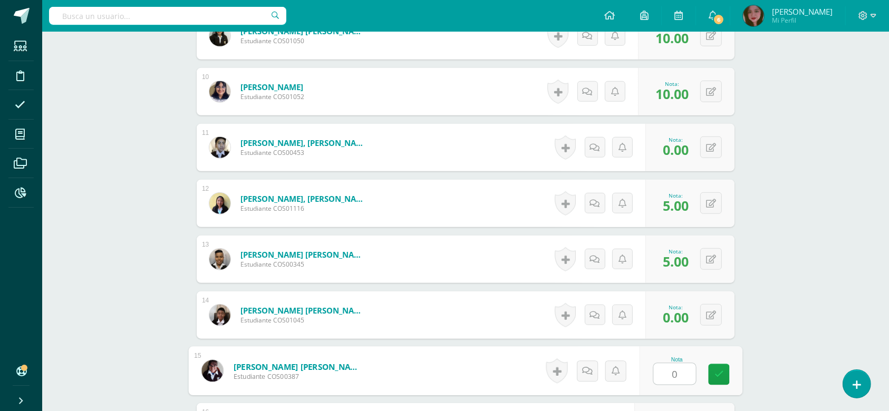
type input "0"
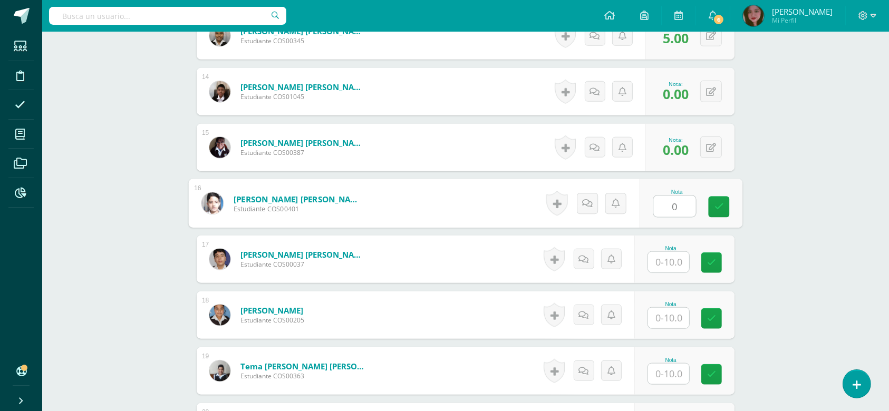
type input "0"
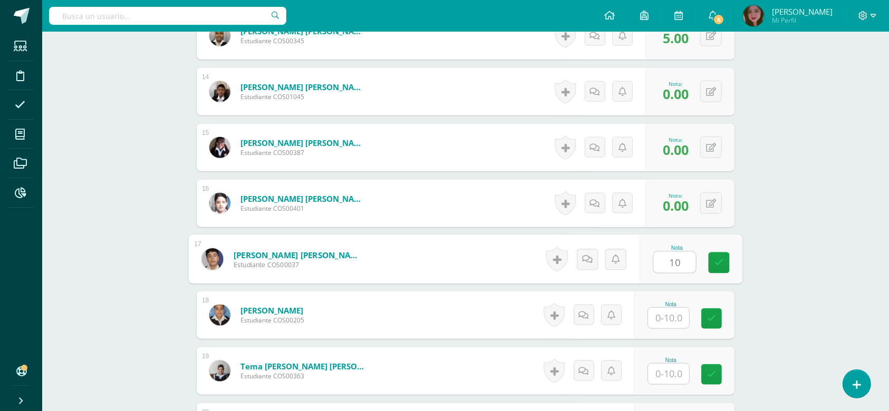
type input "10"
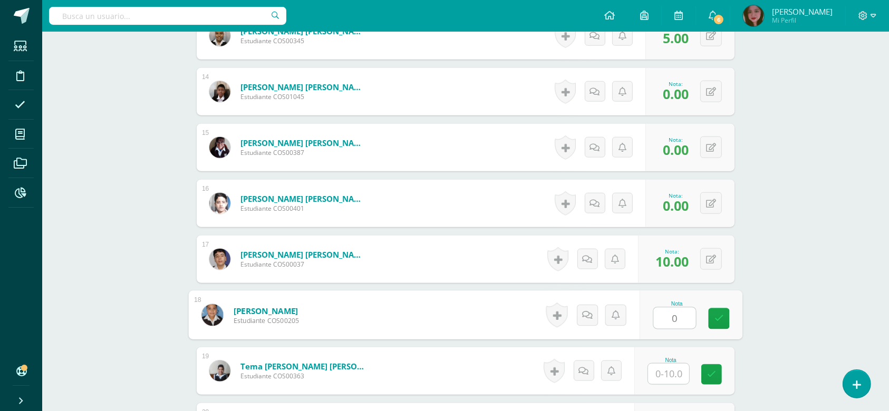
type input "0"
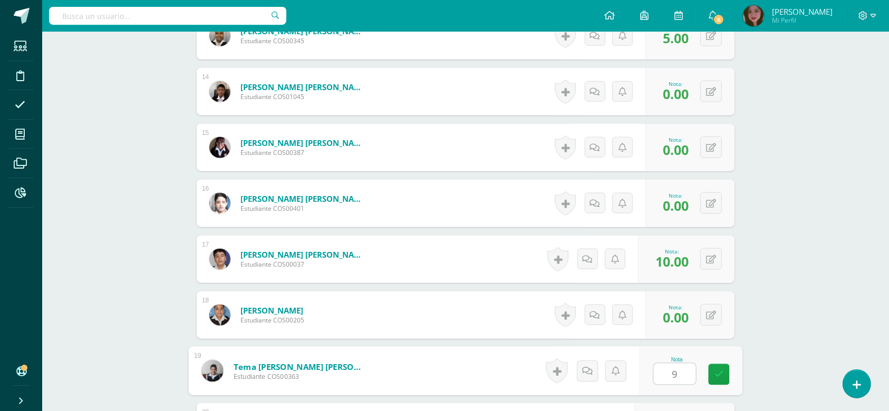
type input "9"
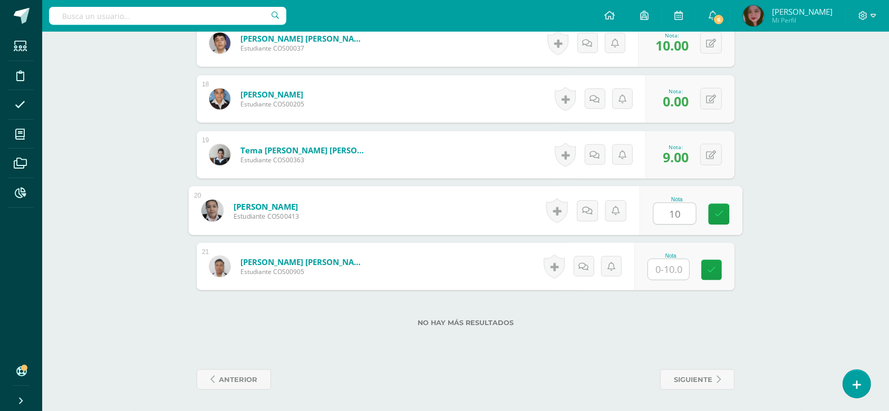
type input "10"
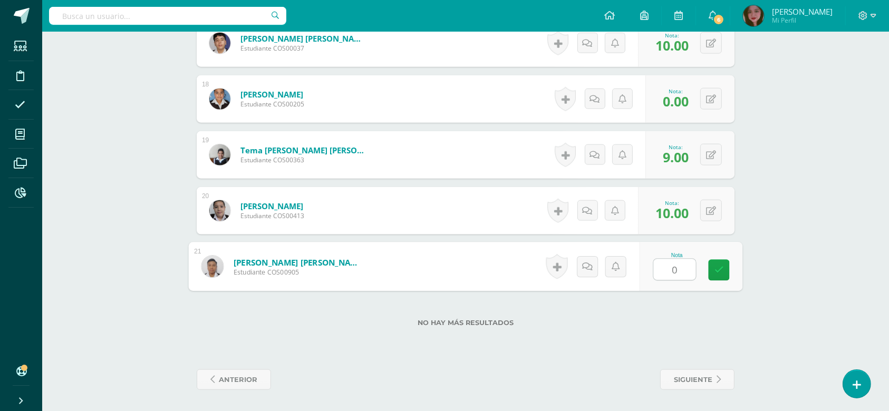
type input "0"
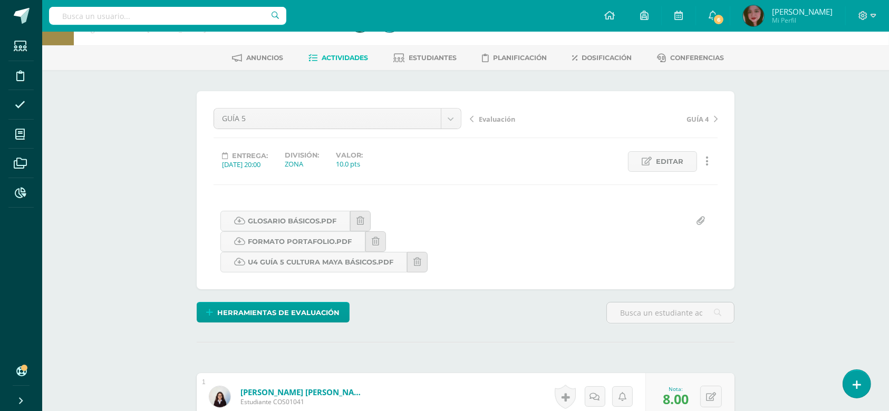
scroll to position [0, 0]
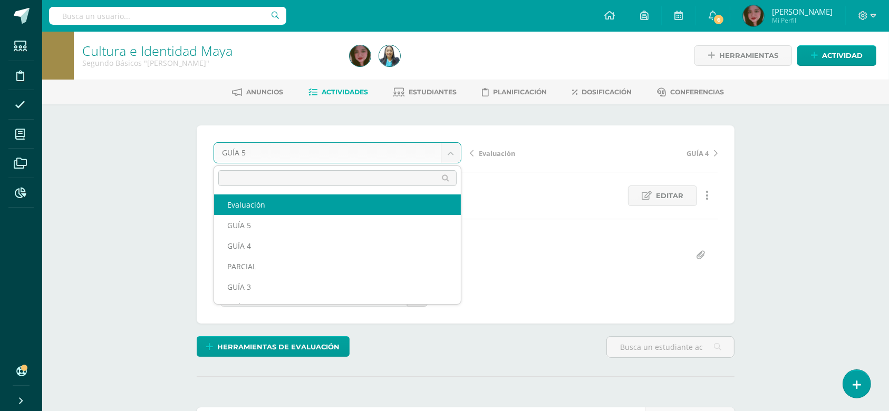
select select "/dashboard/teacher/grade-activity/124631/"
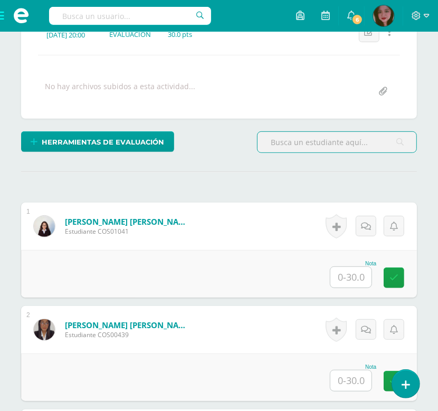
scroll to position [182, 0]
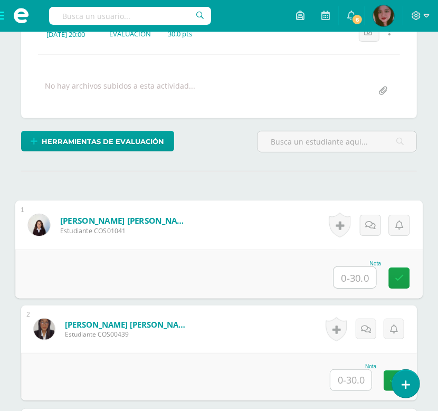
click at [350, 279] on input "text" at bounding box center [355, 277] width 42 height 21
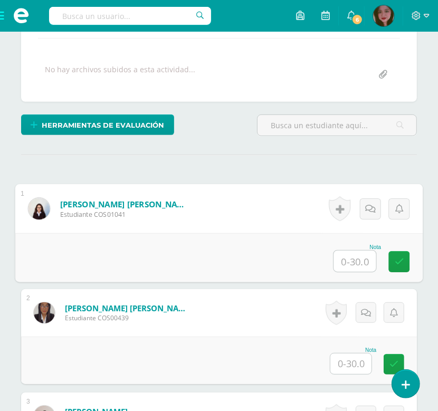
scroll to position [206, 0]
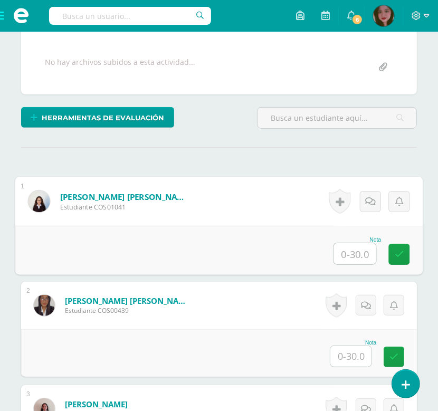
click at [353, 256] on input "text" at bounding box center [355, 253] width 42 height 21
type input "24"
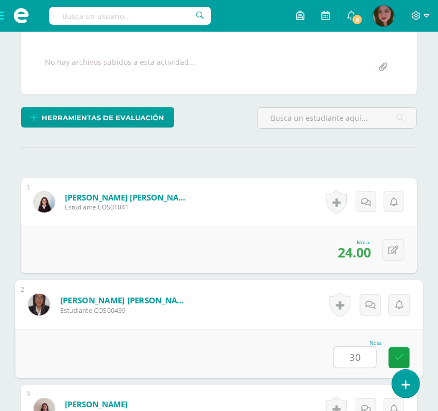
type input "30"
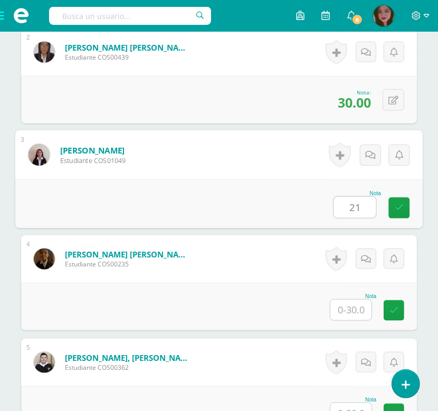
type input "21"
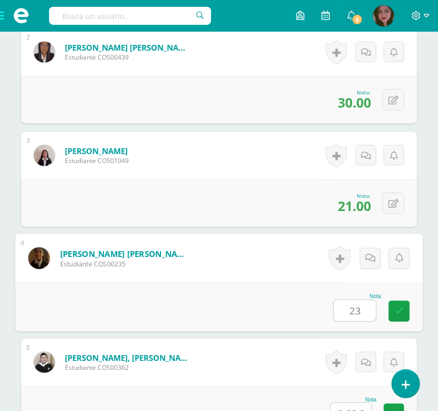
type input "23"
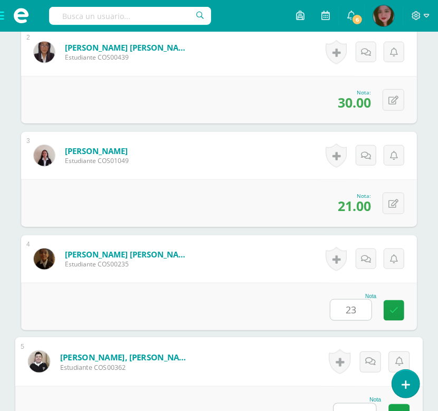
scroll to position [471, 0]
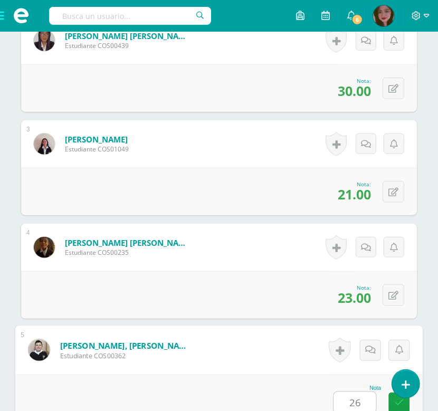
type input "26"
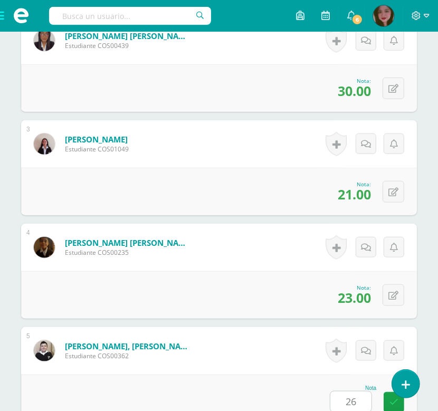
scroll to position [769, 0]
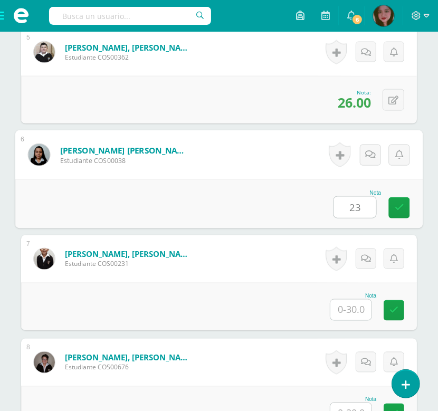
type input "23"
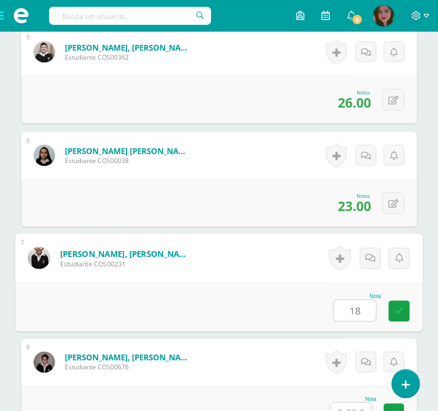
type input "18"
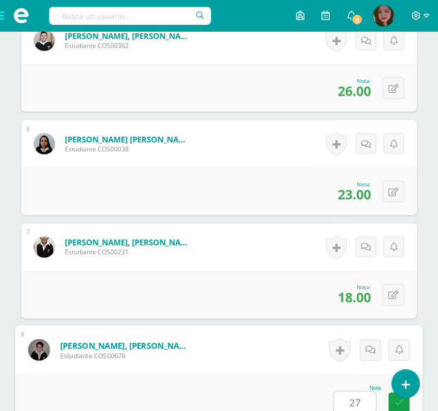
type input "27"
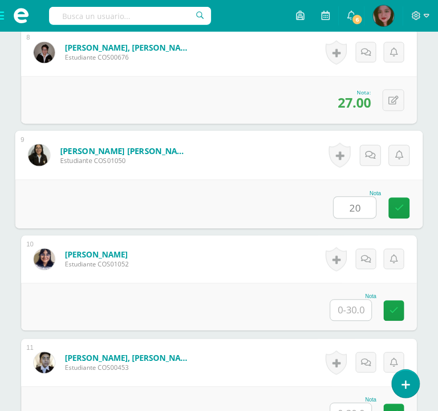
type input "2"
type input "30"
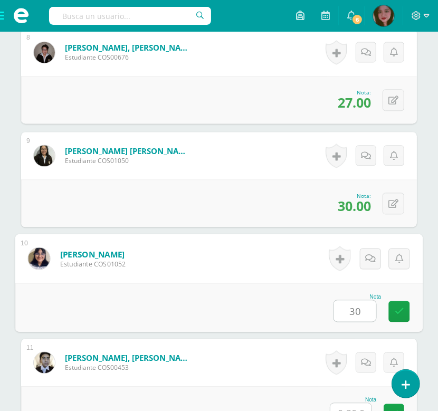
type input "30"
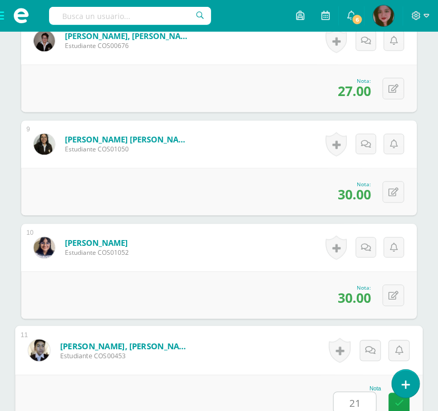
type input "21"
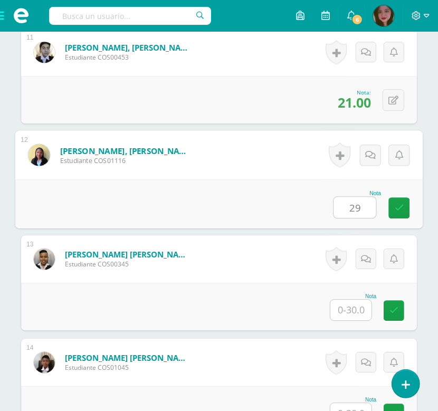
type input "29"
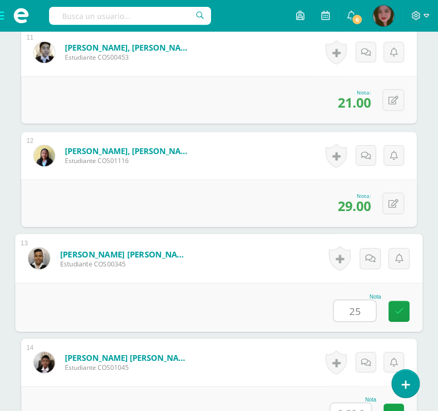
type input "25"
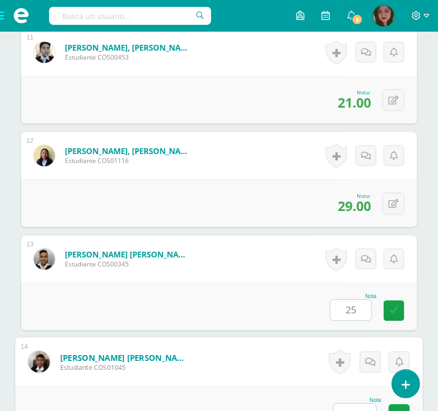
scroll to position [1401, 0]
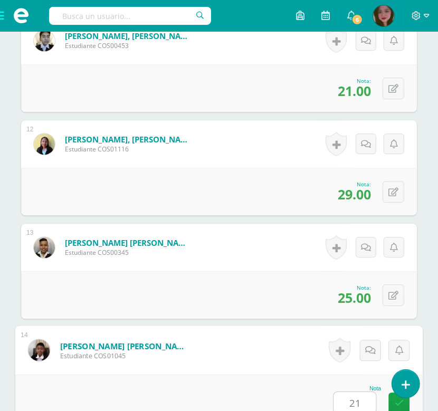
type input "21"
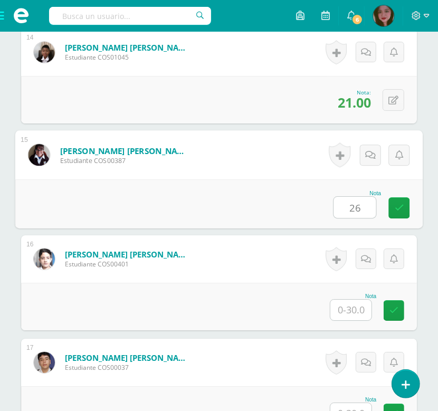
type input "26"
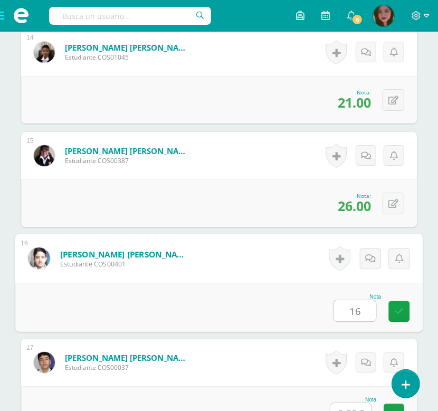
type input "16"
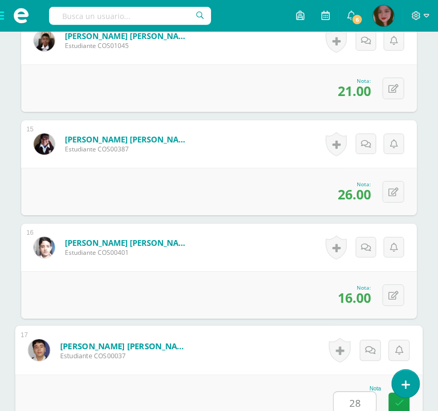
type input "28"
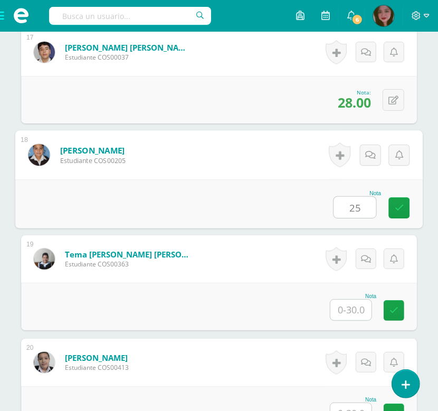
type input "25"
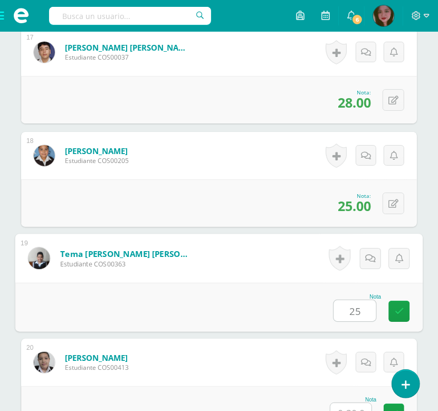
type input "25"
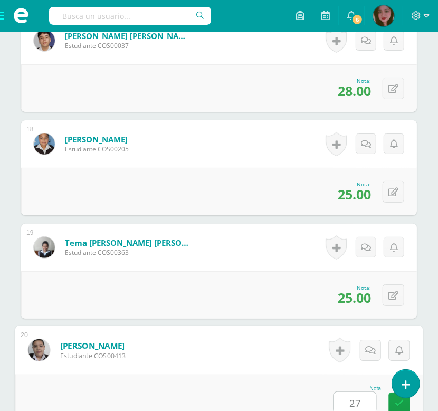
type input "27"
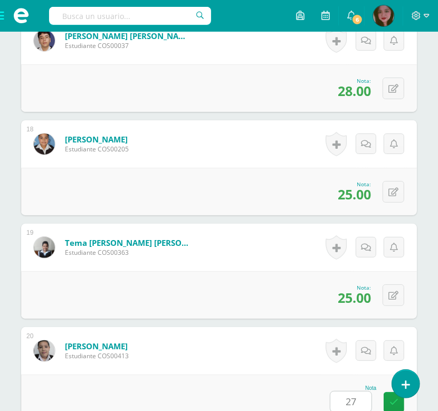
scroll to position [2258, 0]
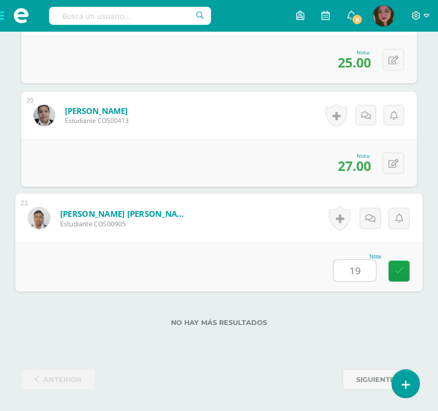
type input "19"
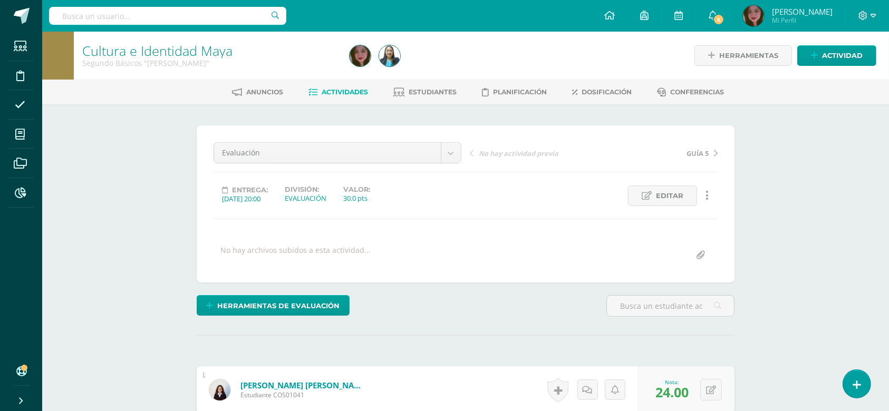
scroll to position [0, 0]
click at [437, 91] on span "Estudiantes" at bounding box center [433, 92] width 48 height 8
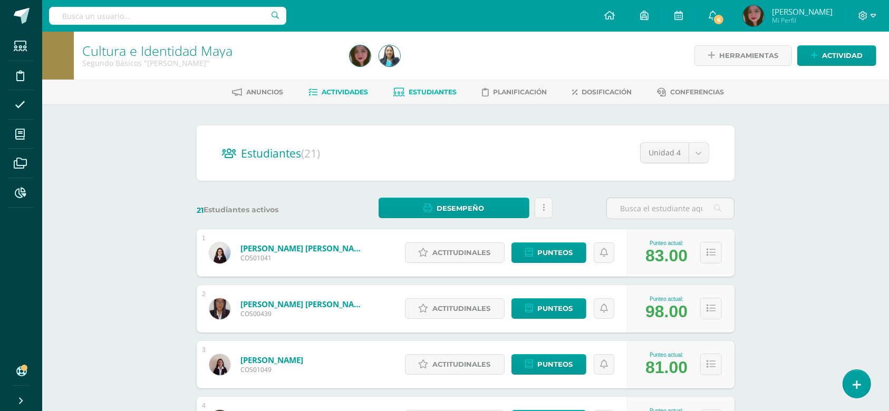
click at [334, 98] on link "Actividades" at bounding box center [339, 92] width 60 height 17
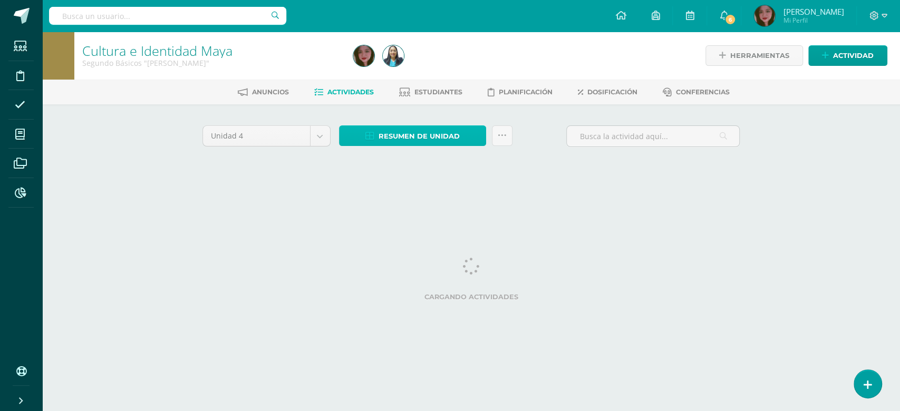
click at [390, 139] on span "Resumen de unidad" at bounding box center [419, 137] width 81 height 20
click at [391, 140] on span "Resumen de unidad" at bounding box center [419, 137] width 81 height 20
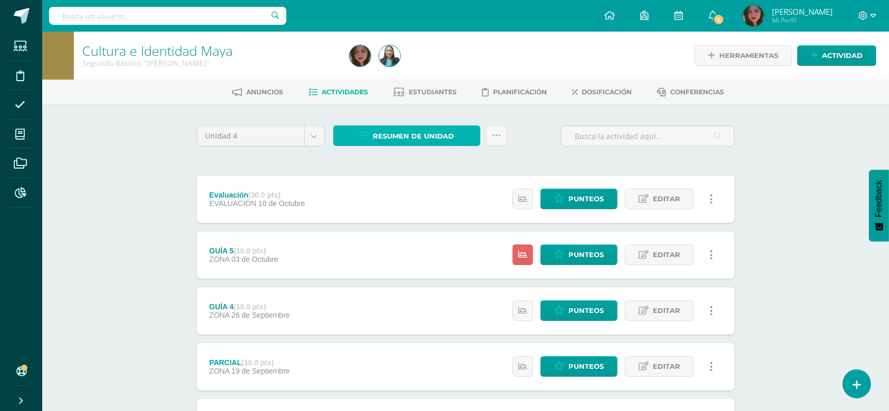
click at [397, 140] on span "Resumen de unidad" at bounding box center [413, 137] width 81 height 20
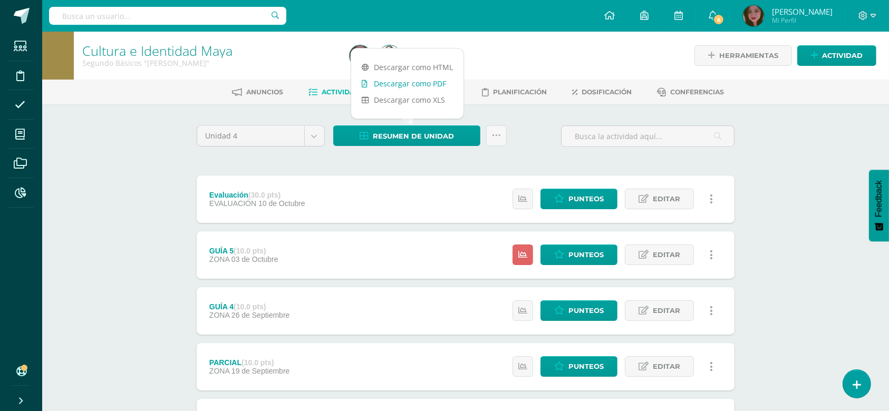
click at [391, 86] on link "Descargar como PDF" at bounding box center [407, 83] width 112 height 16
click at [524, 147] on div "Unidad 4 Unidad 1 Unidad 2 Unidad 3 Unidad 4 Resumen de unidad Subir actividade…" at bounding box center [466, 141] width 547 height 30
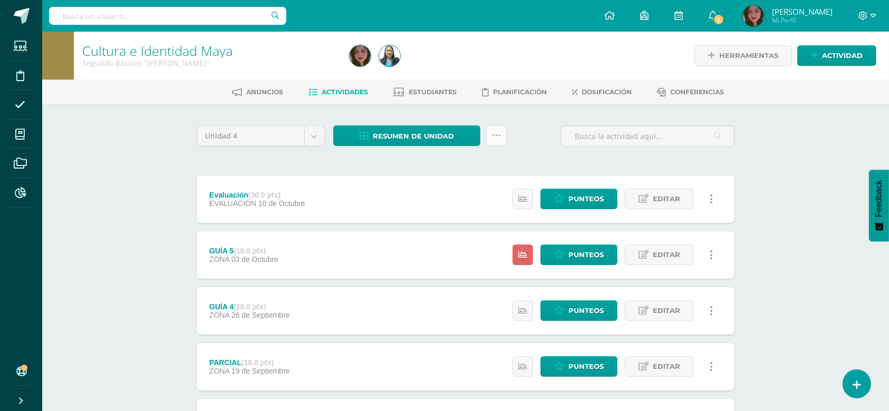
click at [496, 133] on icon at bounding box center [496, 135] width 9 height 9
click at [469, 191] on link "Enviar punteos a revision" at bounding box center [471, 193] width 116 height 25
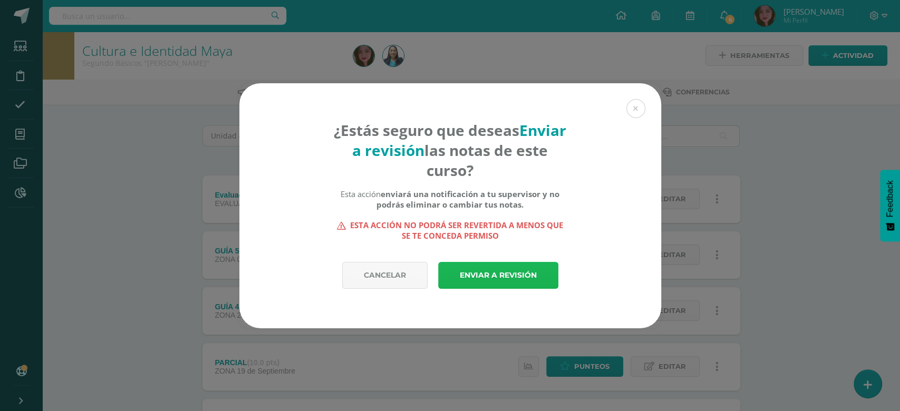
click at [482, 274] on link "Enviar a revisión" at bounding box center [498, 275] width 120 height 27
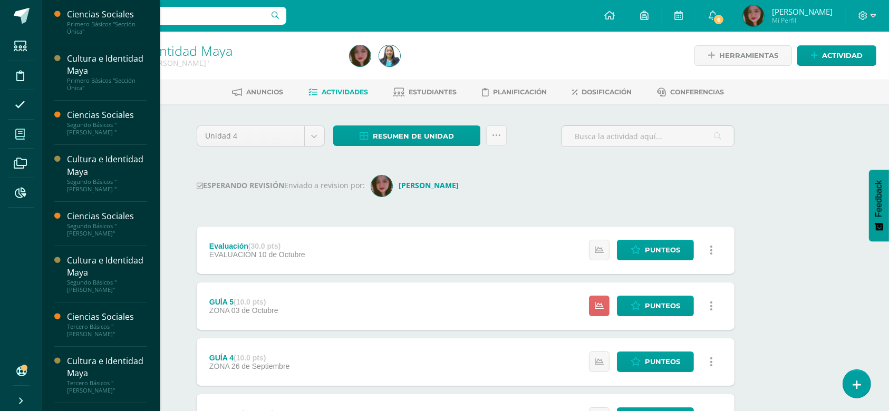
click at [28, 137] on span at bounding box center [20, 134] width 24 height 24
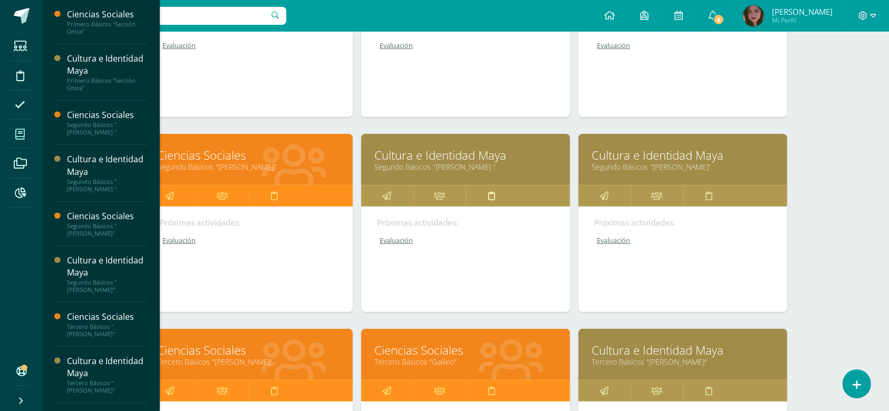
scroll to position [257, 0]
